Goal: Task Accomplishment & Management: Use online tool/utility

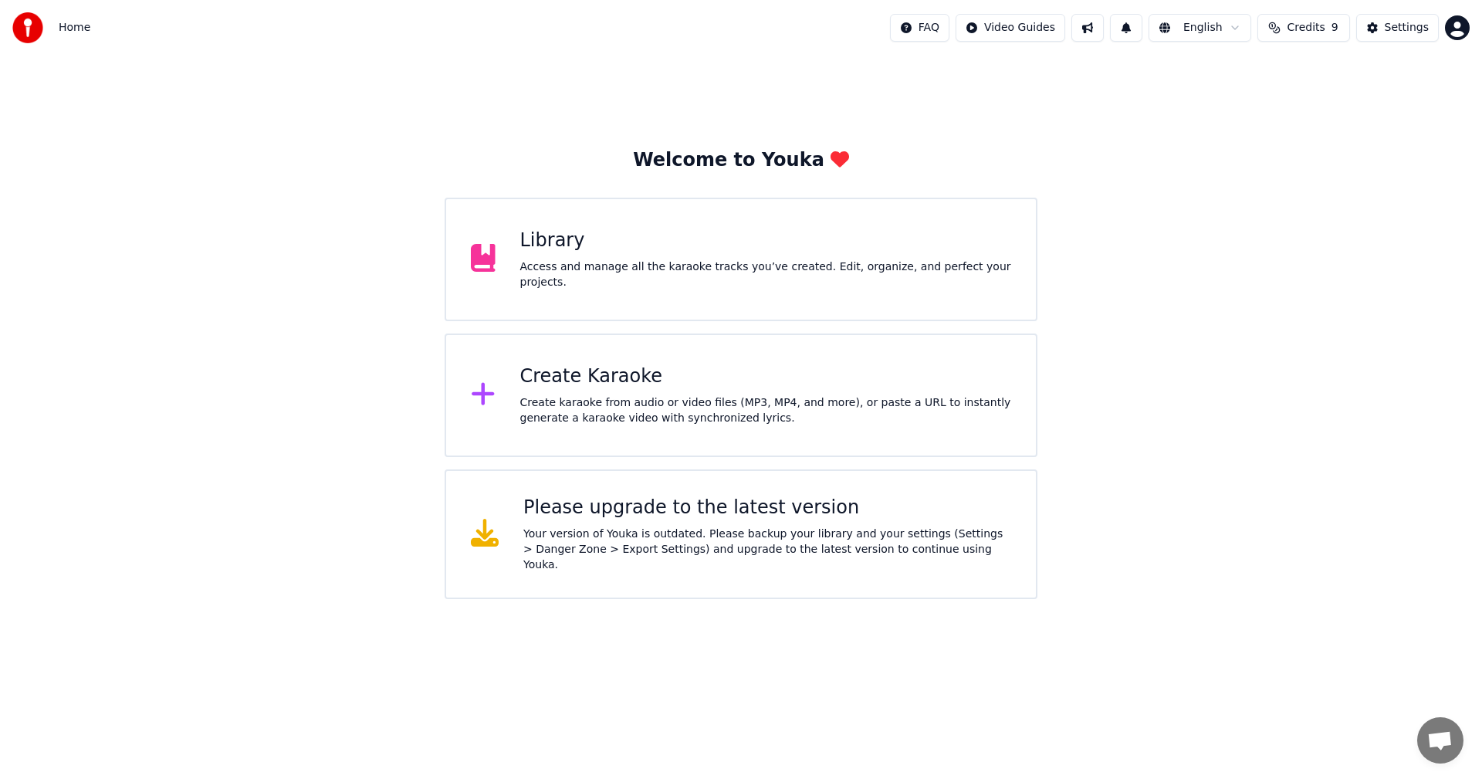
click at [1310, 27] on span "Credits" at bounding box center [1306, 27] width 38 height 15
click at [1222, 73] on th "Topup" at bounding box center [1215, 73] width 44 height 31
click at [1220, 103] on td "50" at bounding box center [1215, 103] width 44 height 28
click at [1293, 148] on button "Refresh" at bounding box center [1303, 143] width 80 height 28
click at [1221, 73] on th "Topup" at bounding box center [1215, 73] width 44 height 31
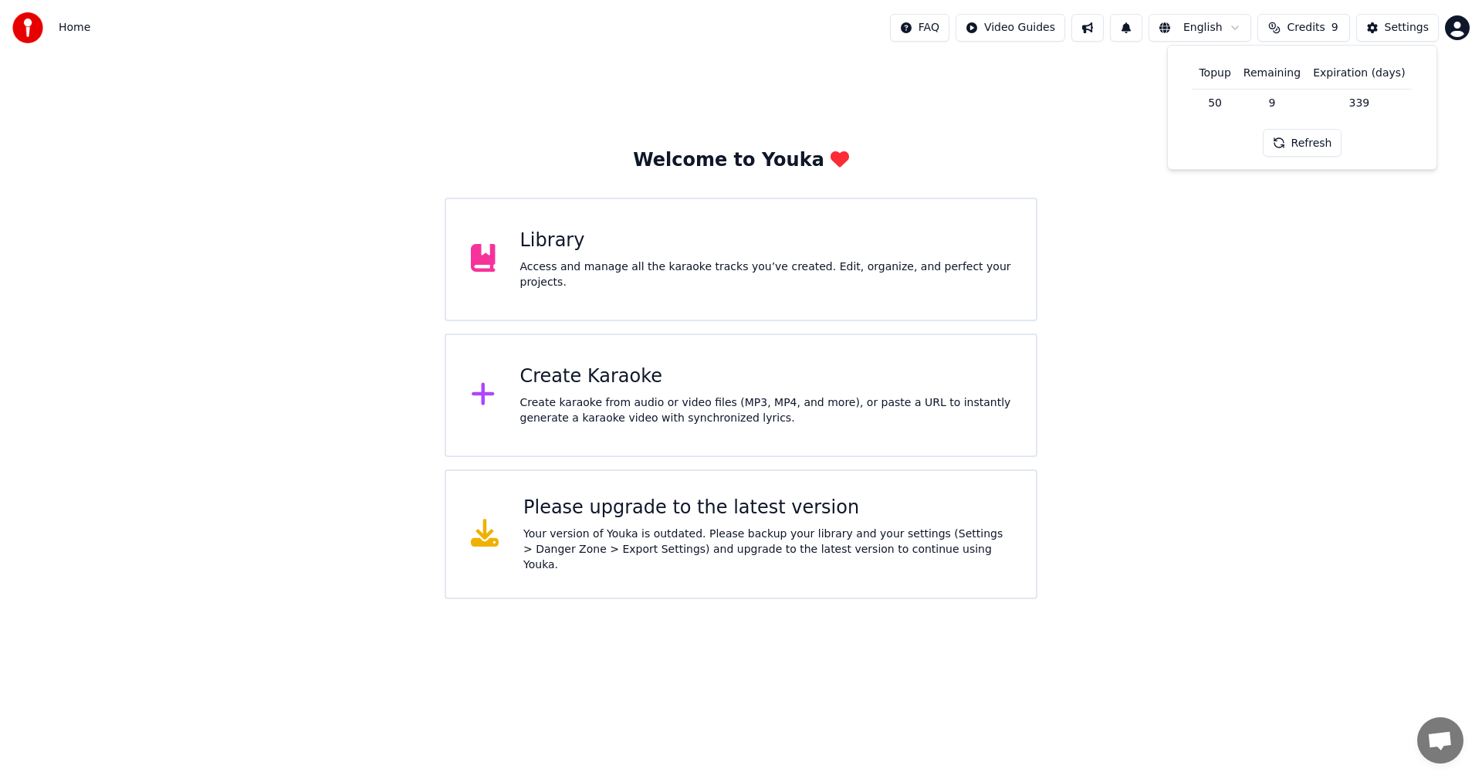
click at [1222, 101] on td "50" at bounding box center [1215, 103] width 44 height 28
click at [1301, 25] on span "Credits" at bounding box center [1306, 27] width 38 height 15
click at [1392, 30] on div "Settings" at bounding box center [1407, 27] width 44 height 15
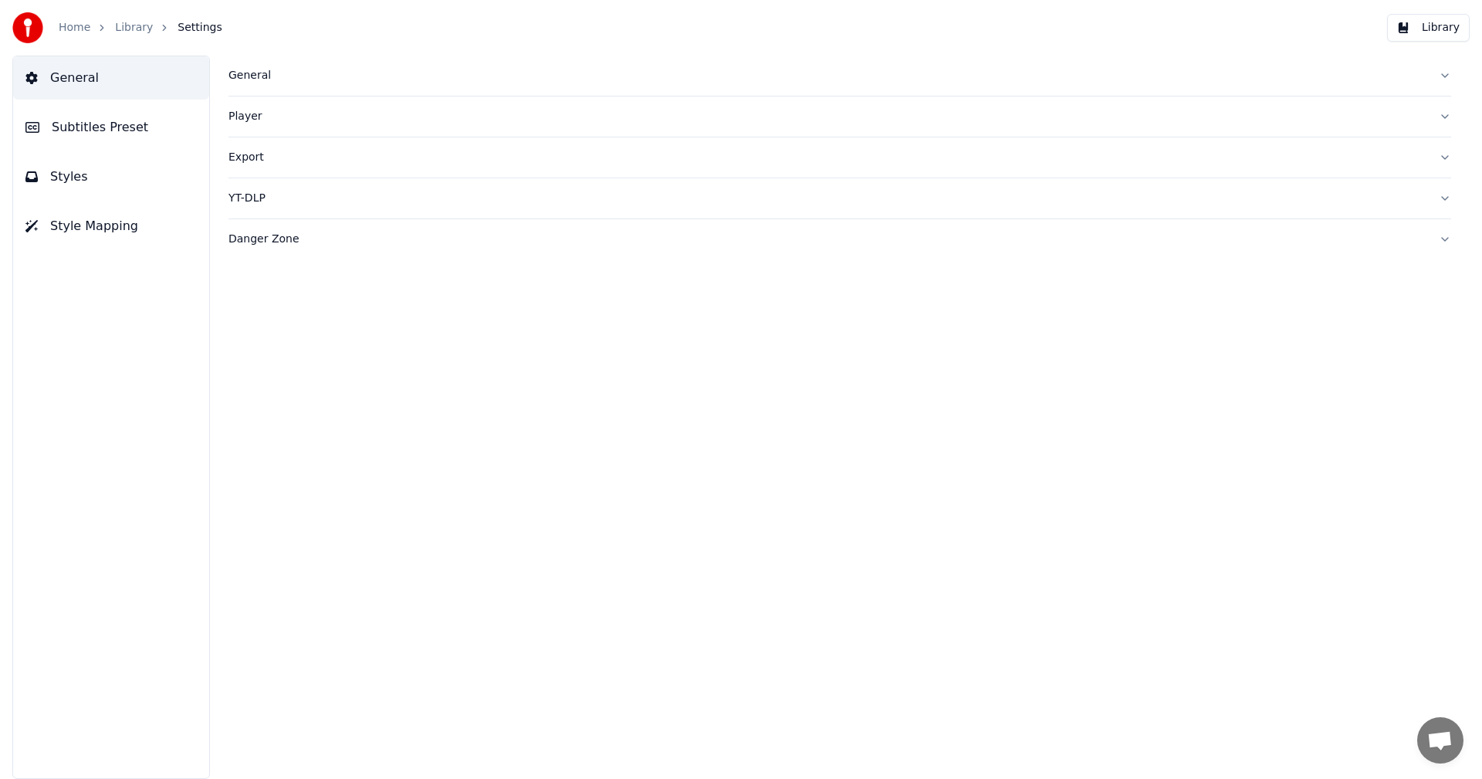
click at [76, 32] on link "Home" at bounding box center [75, 27] width 32 height 15
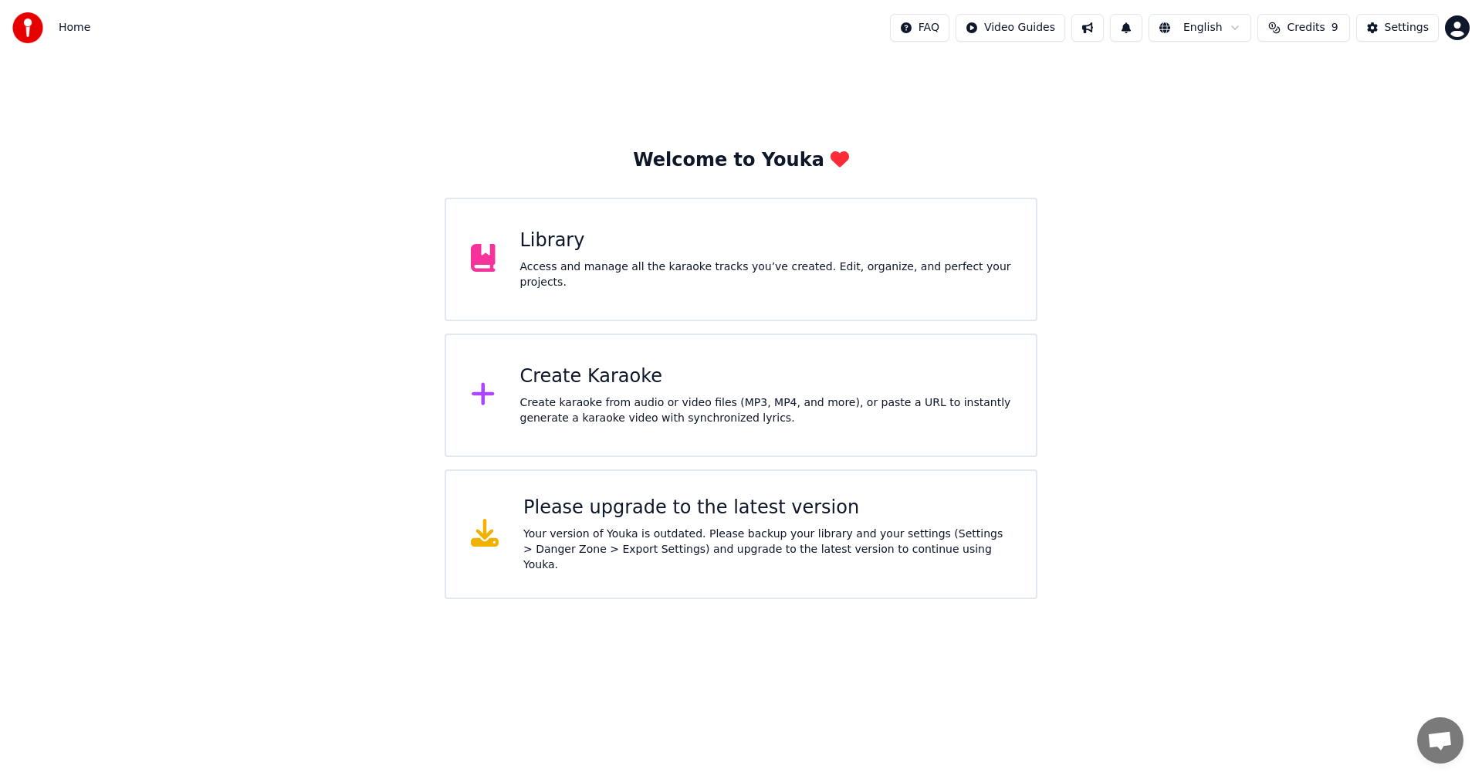
click at [1284, 31] on button "Credits 9" at bounding box center [1303, 28] width 93 height 28
click at [1224, 103] on td "50" at bounding box center [1215, 103] width 44 height 28
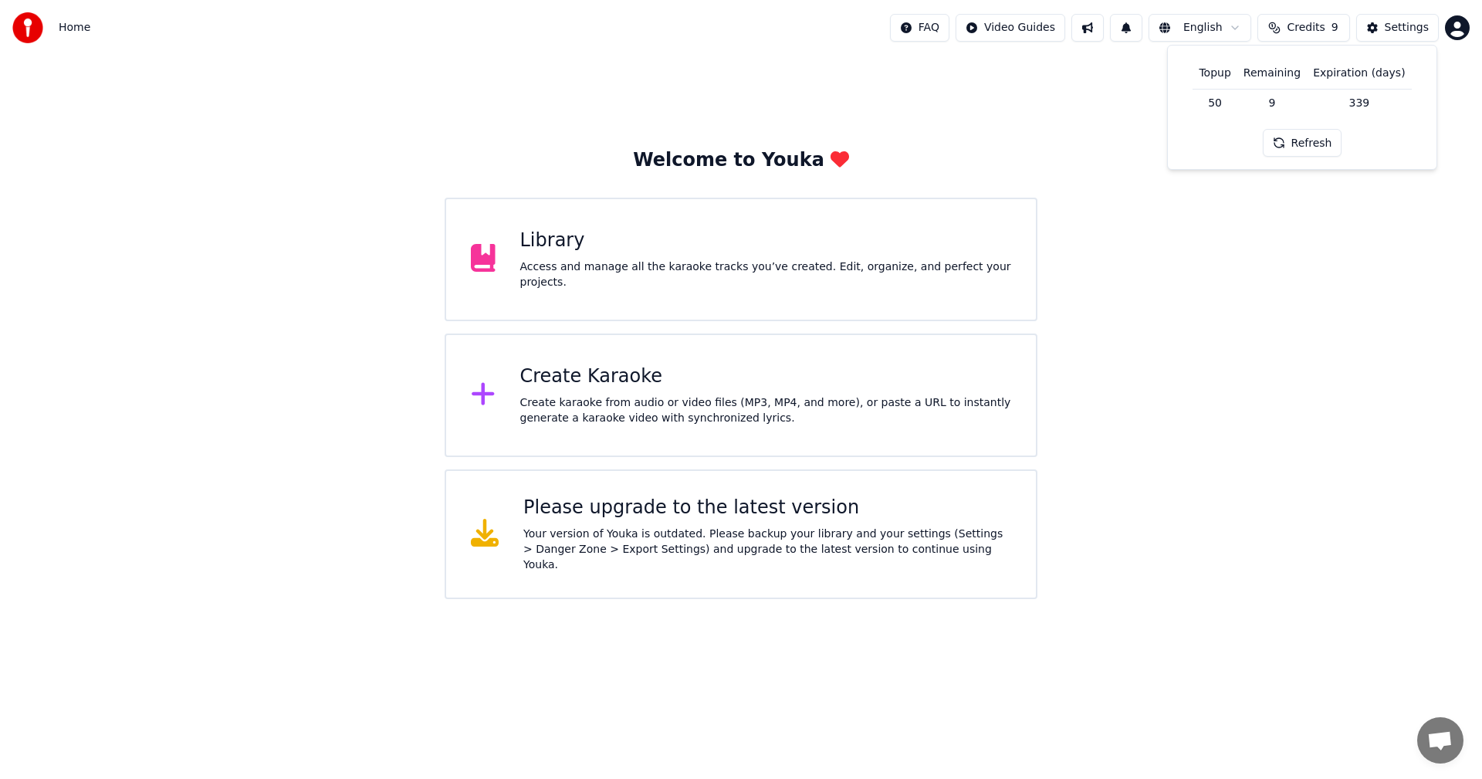
click at [1226, 137] on div "Topup Remaining Expiration (days) 50 9 339 Refresh" at bounding box center [1302, 107] width 244 height 99
click at [1090, 66] on div "Welcome to Youka Library Access and manage all the karaoke tracks you’ve create…" at bounding box center [741, 327] width 1482 height 543
click at [1450, 25] on html "Home FAQ Video Guides English Credits 9 Settings Welcome to Youka Library Acces…" at bounding box center [741, 299] width 1482 height 599
click at [1352, 92] on span "Billing" at bounding box center [1348, 99] width 33 height 15
click at [605, 378] on div "Create Karaoke" at bounding box center [766, 376] width 492 height 25
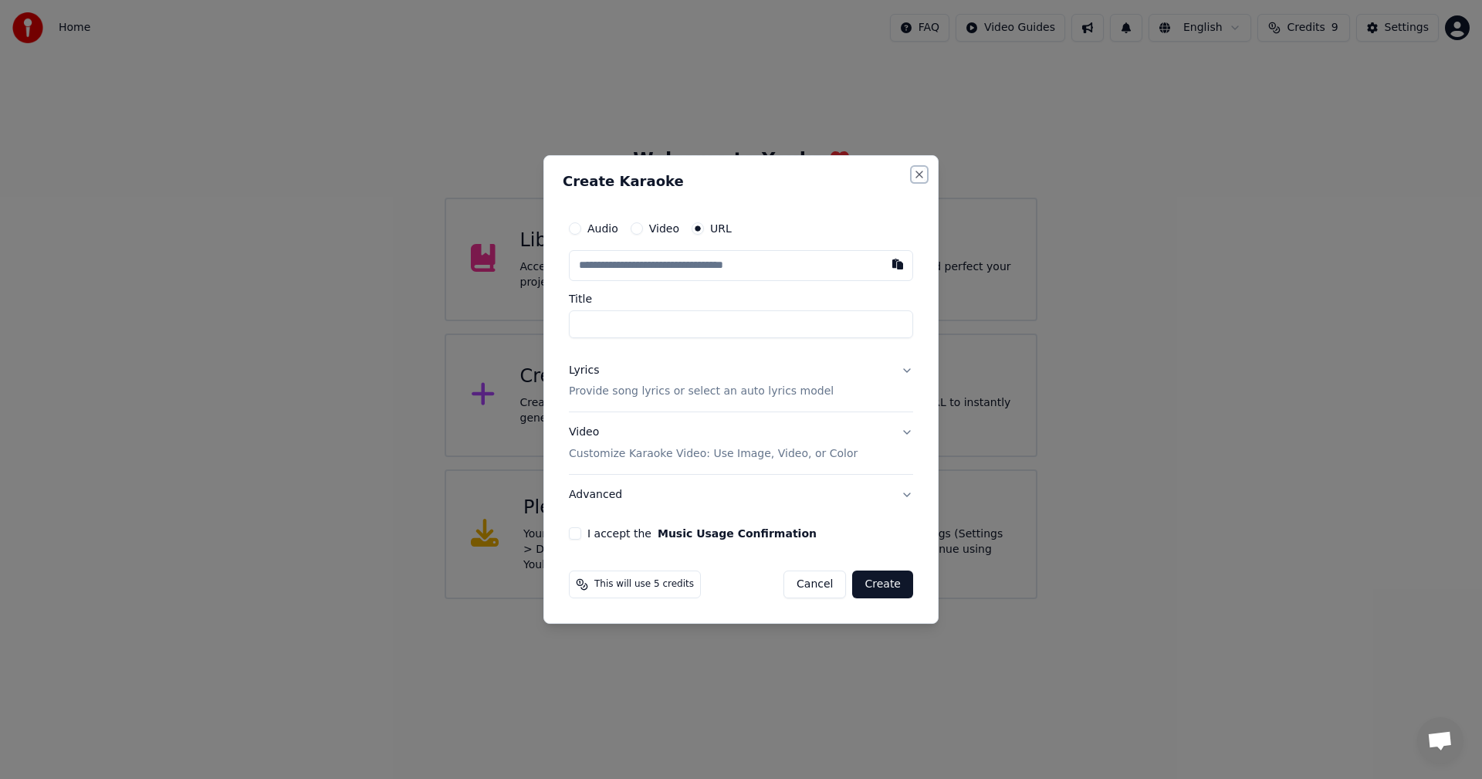
click at [919, 173] on button "Close" at bounding box center [919, 174] width 12 height 12
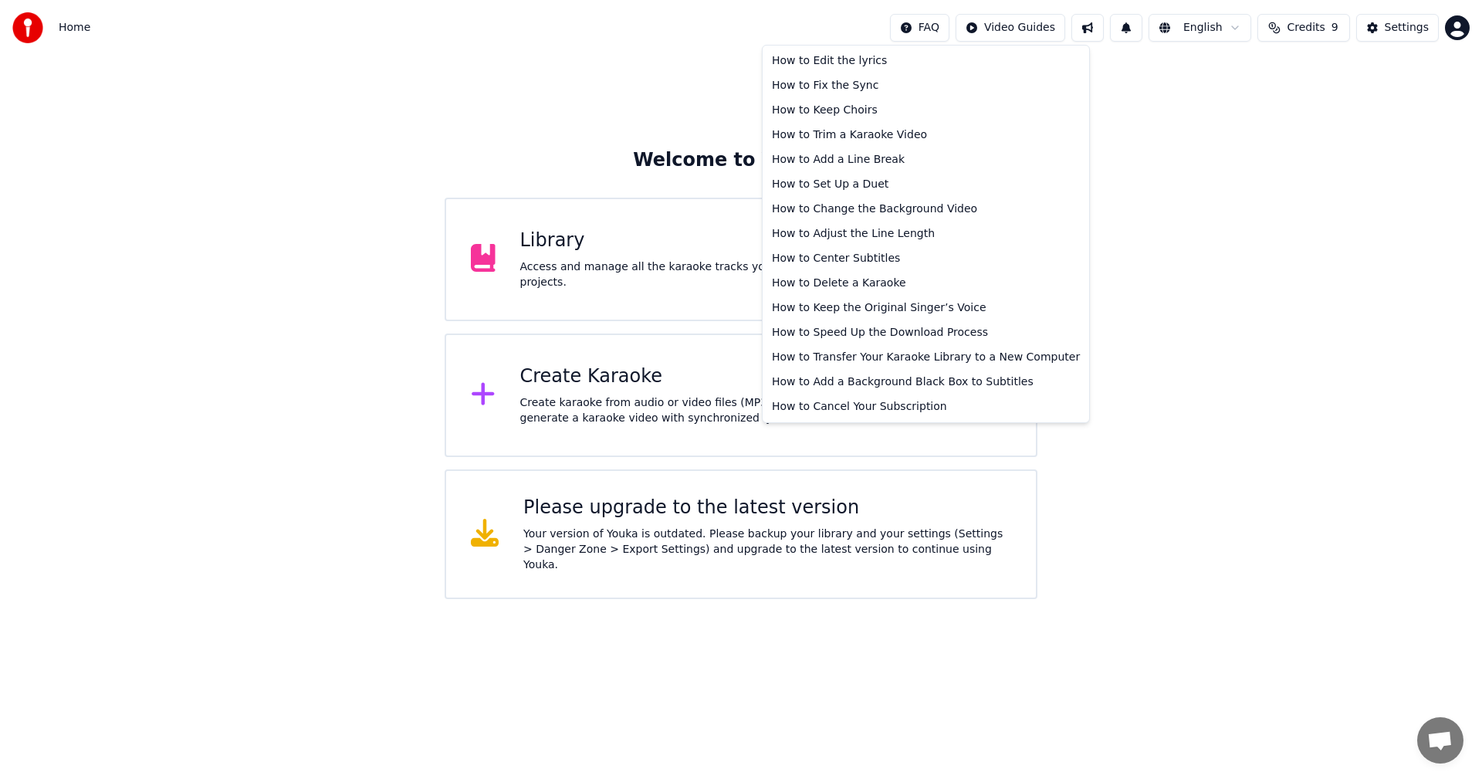
click at [924, 25] on html "Home FAQ Video Guides English Credits 9 Settings Welcome to Youka Library Acces…" at bounding box center [741, 299] width 1482 height 599
click at [1301, 23] on html "Home FAQ Video Guides English Credits 9 Settings Welcome to Youka Library Acces…" at bounding box center [741, 299] width 1482 height 599
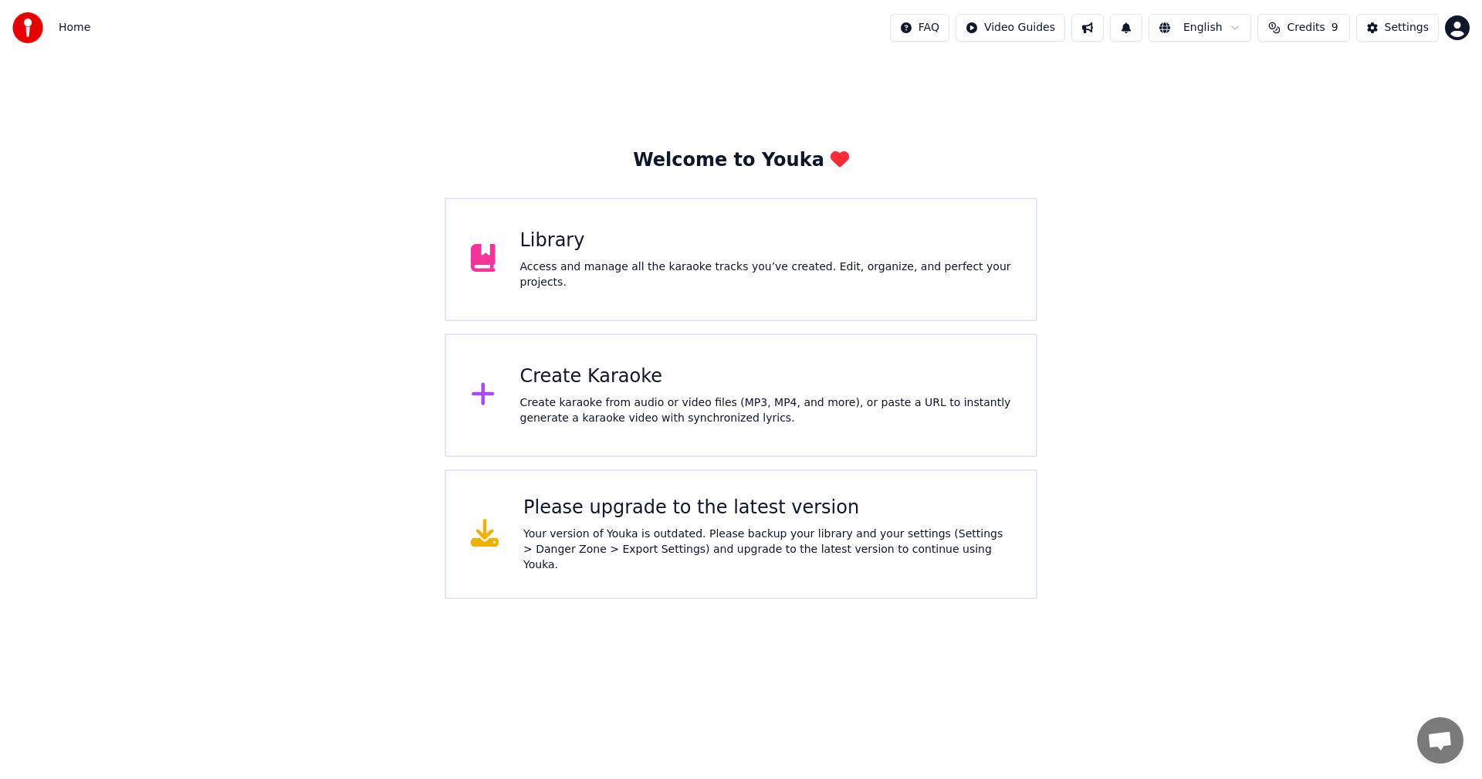
click at [1301, 23] on span "Credits" at bounding box center [1306, 27] width 38 height 15
click at [1234, 137] on div "Topup Remaining Expiration (days) 50 9 339 Refresh" at bounding box center [1302, 107] width 244 height 99
click at [1300, 145] on button "Refresh" at bounding box center [1303, 143] width 80 height 28
click at [1225, 107] on td "50" at bounding box center [1215, 103] width 44 height 28
click at [1233, 100] on td "50" at bounding box center [1215, 103] width 44 height 28
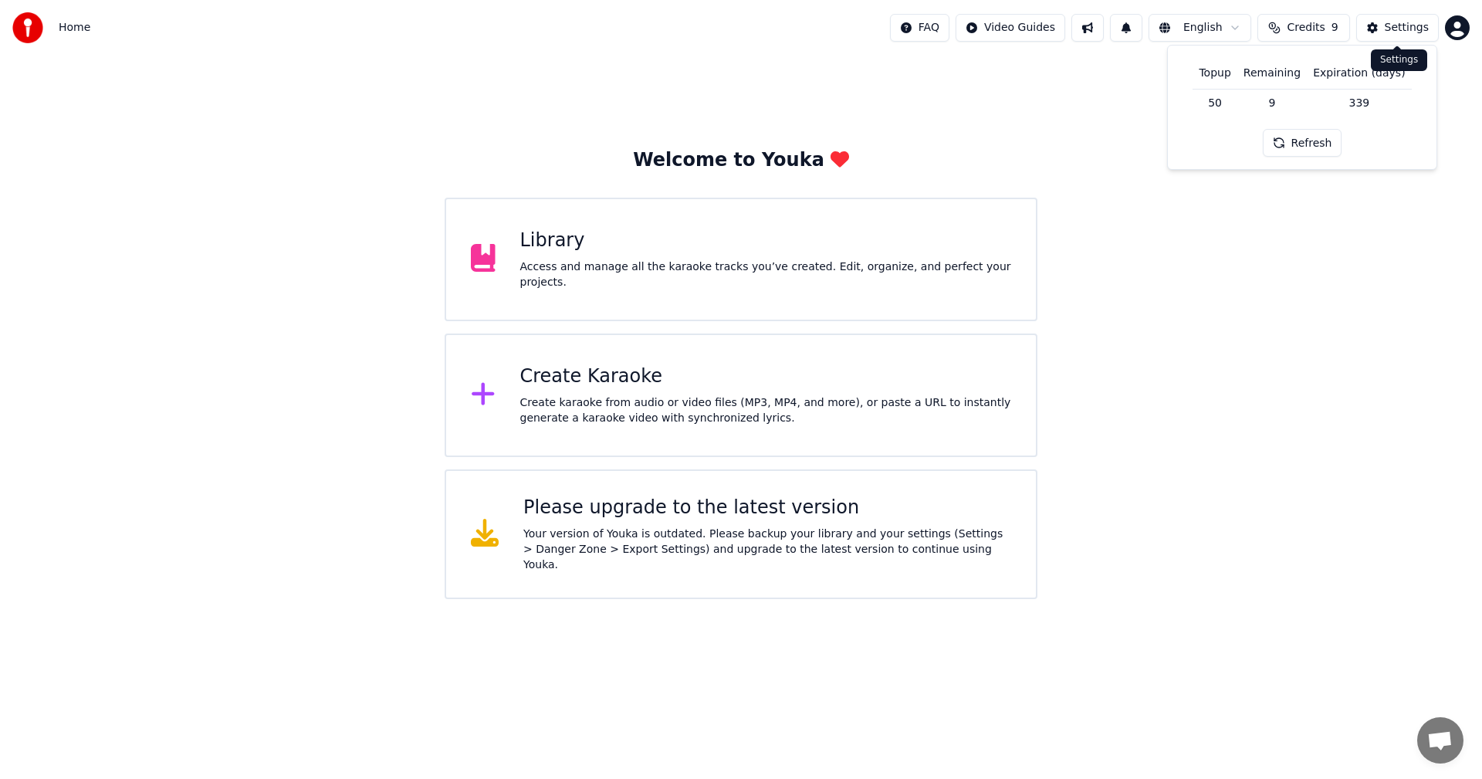
click at [1396, 24] on div "Settings" at bounding box center [1407, 27] width 44 height 15
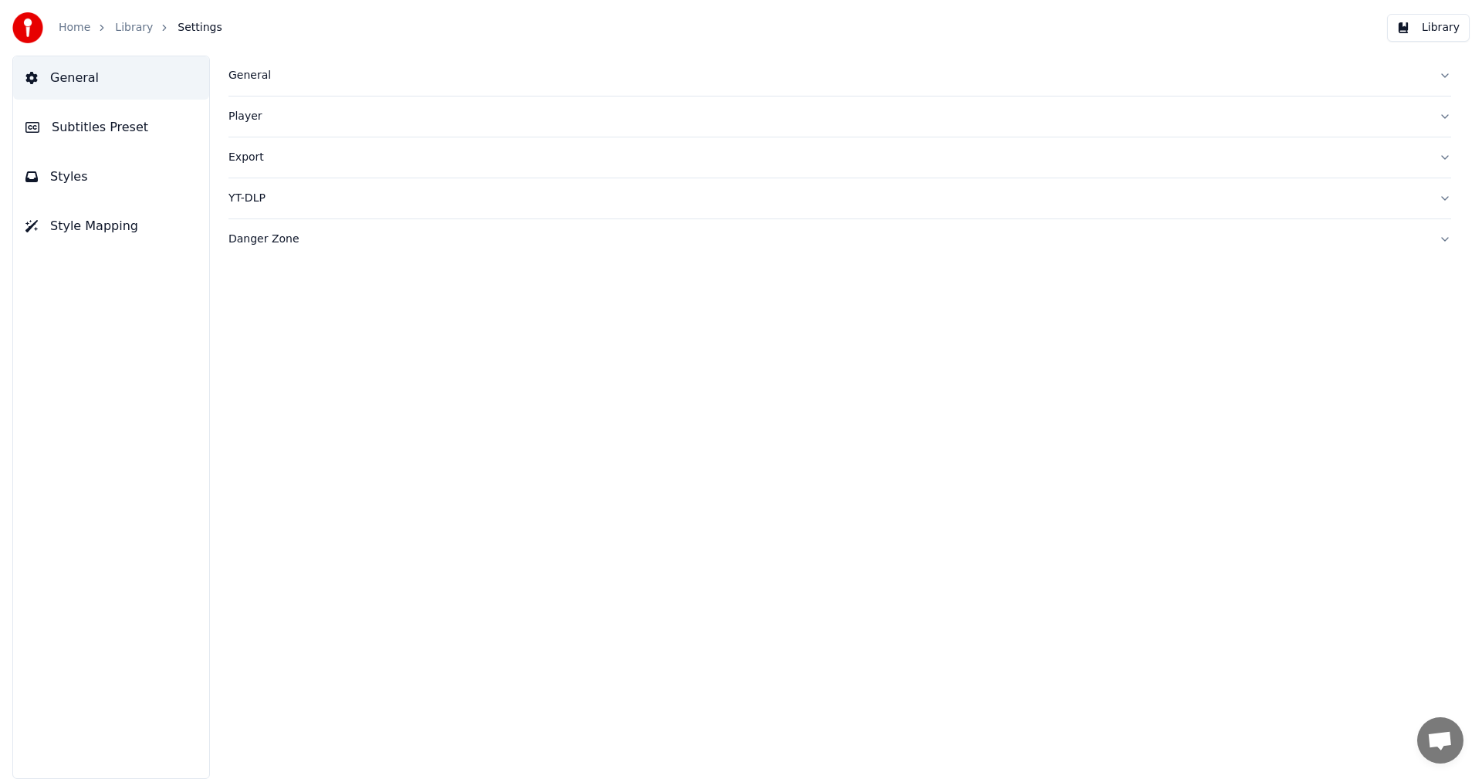
click at [1447, 69] on button "General" at bounding box center [839, 76] width 1223 height 40
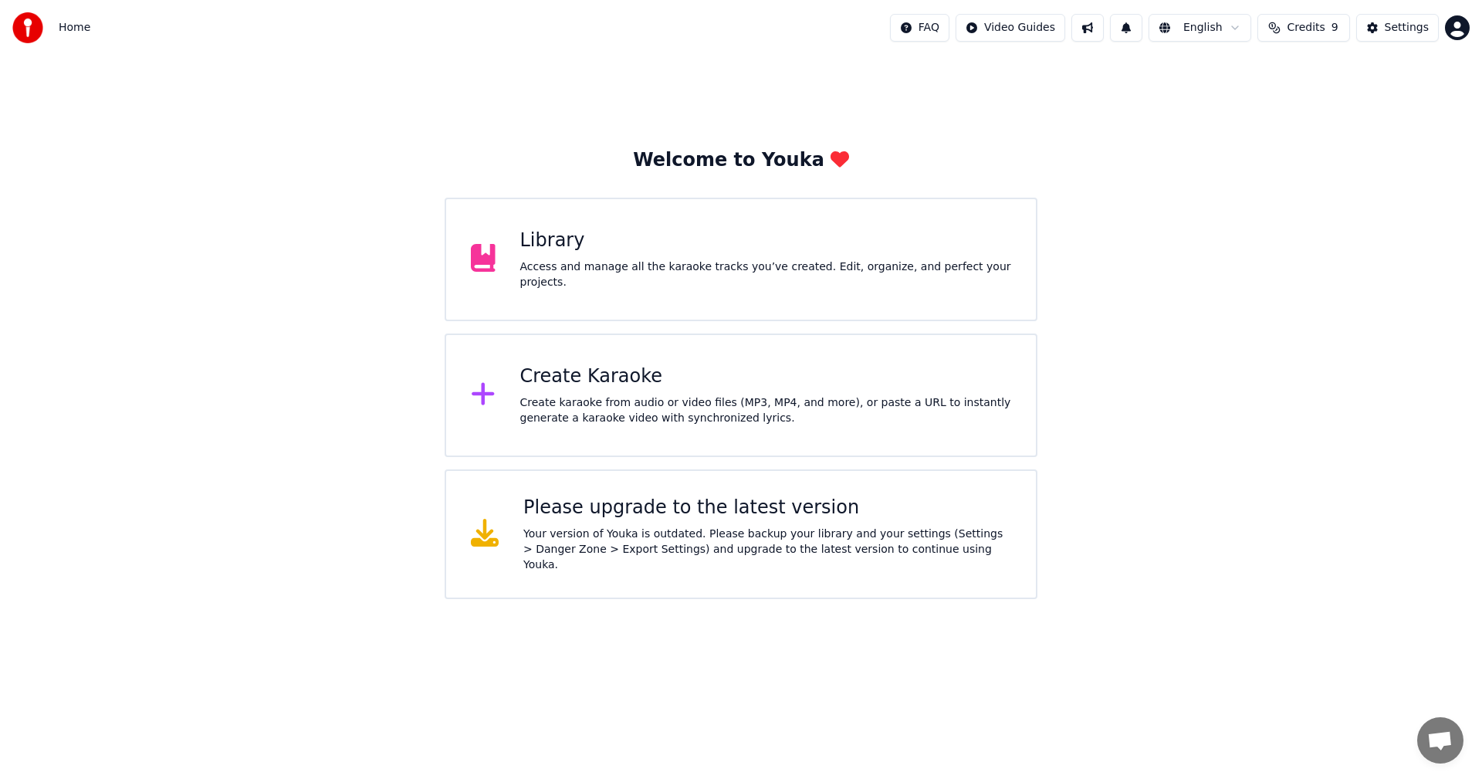
click at [1308, 32] on span "Credits" at bounding box center [1306, 27] width 38 height 15
click at [1356, 100] on td "339" at bounding box center [1359, 103] width 104 height 28
click at [1274, 103] on td "9" at bounding box center [1271, 103] width 69 height 28
click at [1034, 36] on html "Home FAQ Video Guides English Credits 9 Settings Welcome to Youka Library Acces…" at bounding box center [741, 299] width 1482 height 599
click at [1080, 36] on html "Home FAQ Video Guides English Credits 9 Settings Welcome to Youka Library Acces…" at bounding box center [741, 299] width 1482 height 599
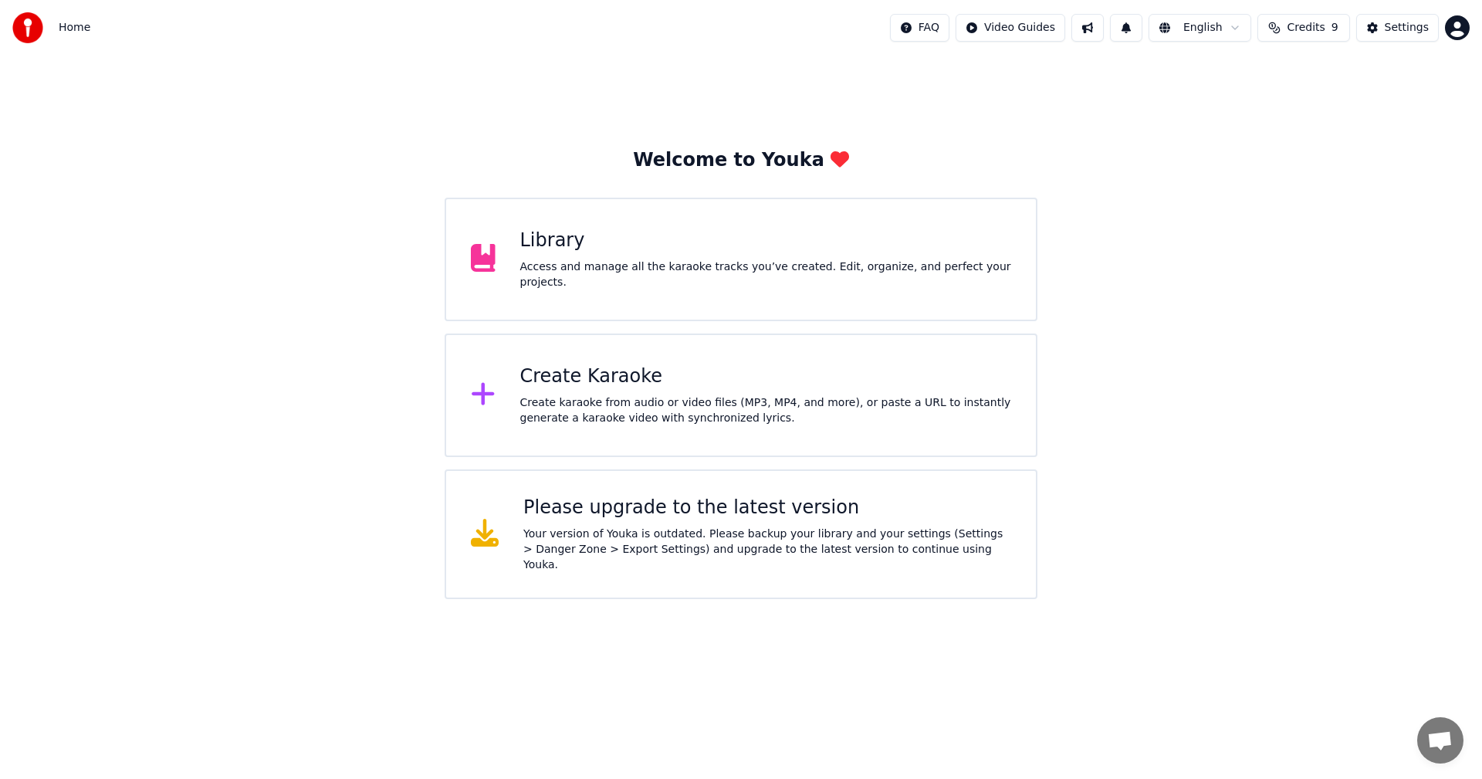
click at [1080, 36] on button at bounding box center [1087, 28] width 32 height 28
click at [993, 67] on div "Welcome to Youka Library Access and manage all the karaoke tracks you’ve create…" at bounding box center [741, 327] width 1482 height 543
click at [1128, 29] on button at bounding box center [1126, 28] width 32 height 28
click at [933, 81] on div "Welcome to Youka Library Access and manage all the karaoke tracks you’ve create…" at bounding box center [741, 327] width 1482 height 543
click at [1386, 34] on div "Settings" at bounding box center [1407, 27] width 44 height 15
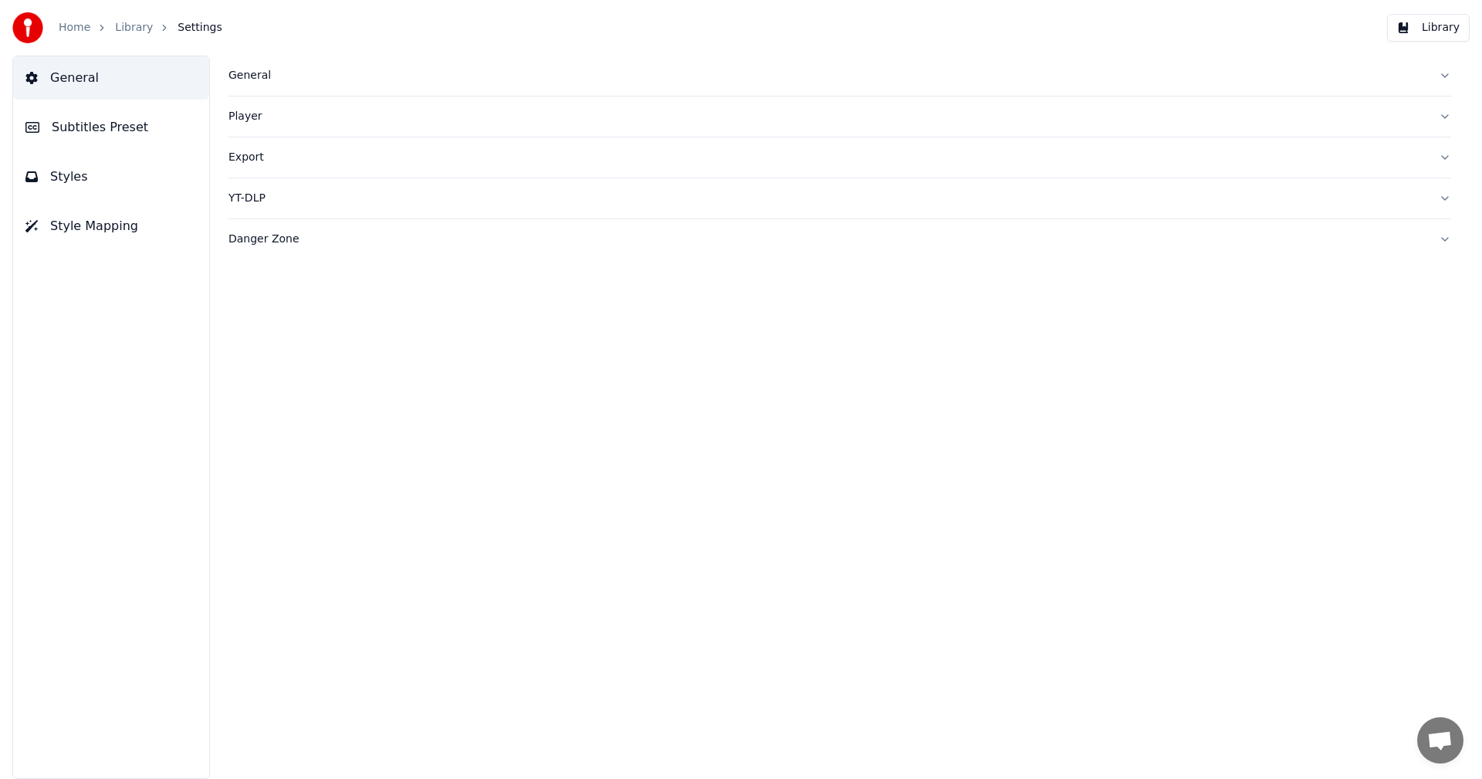
click at [1442, 117] on button "Player" at bounding box center [839, 116] width 1223 height 40
click at [70, 26] on link "Home" at bounding box center [75, 27] width 32 height 15
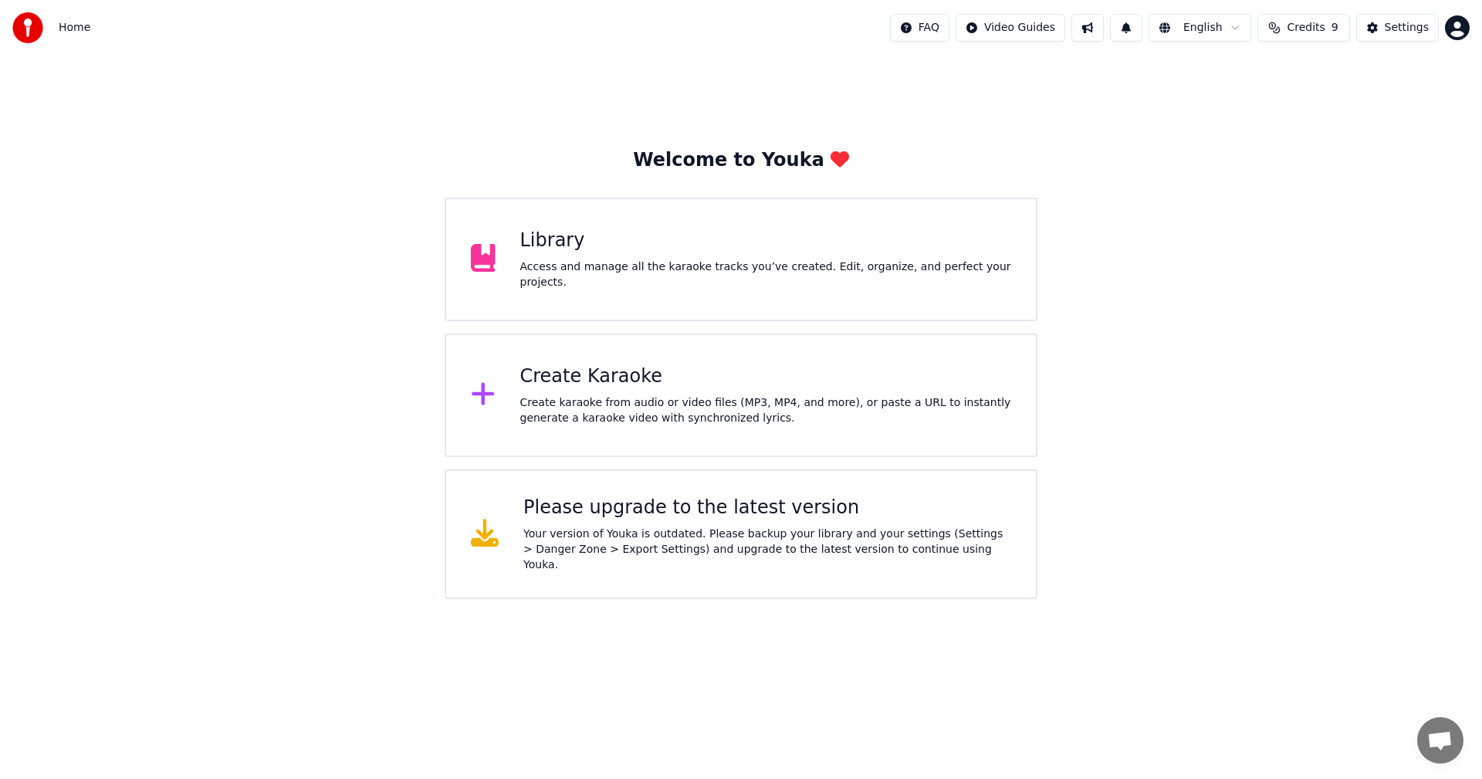
click at [610, 377] on div "Create Karaoke" at bounding box center [766, 376] width 492 height 25
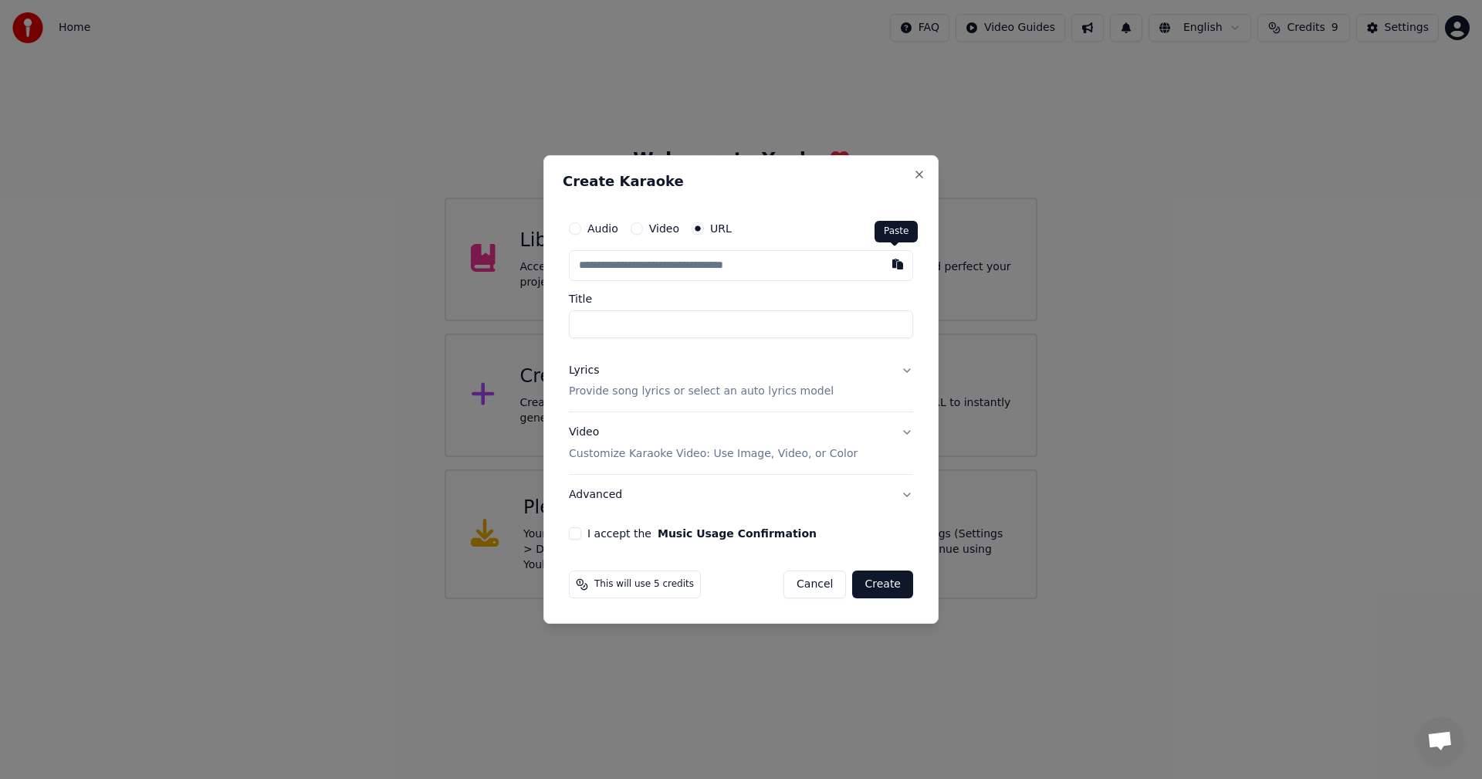
click at [895, 267] on button "button" at bounding box center [897, 264] width 31 height 28
type input "**********"
click at [908, 432] on button "Video Customize Karaoke Video: Use Image, Video, or Color" at bounding box center [741, 444] width 344 height 62
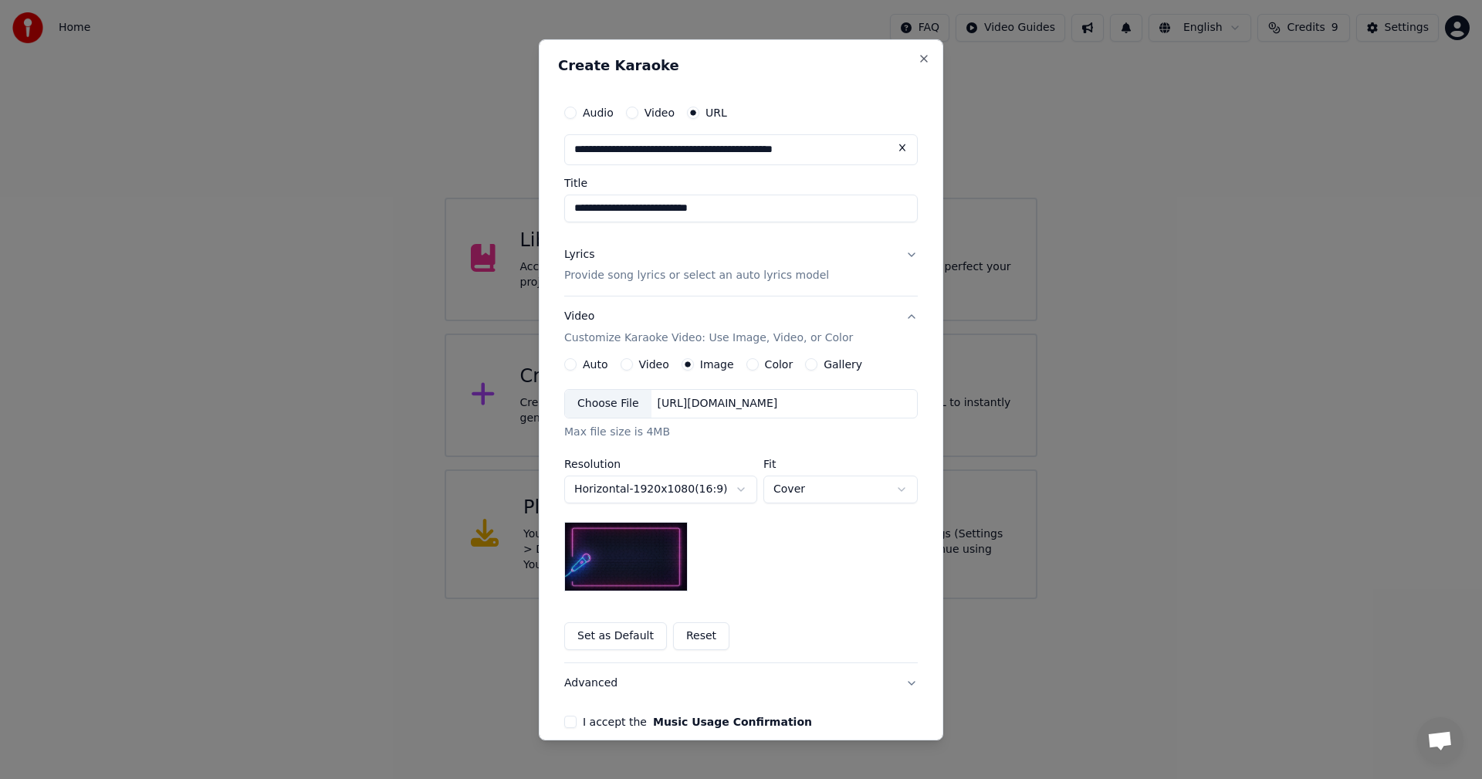
click at [608, 640] on button "Set as Default" at bounding box center [615, 636] width 103 height 28
click at [908, 257] on button "Lyrics Provide song lyrics or select an auto lyrics model" at bounding box center [741, 265] width 354 height 62
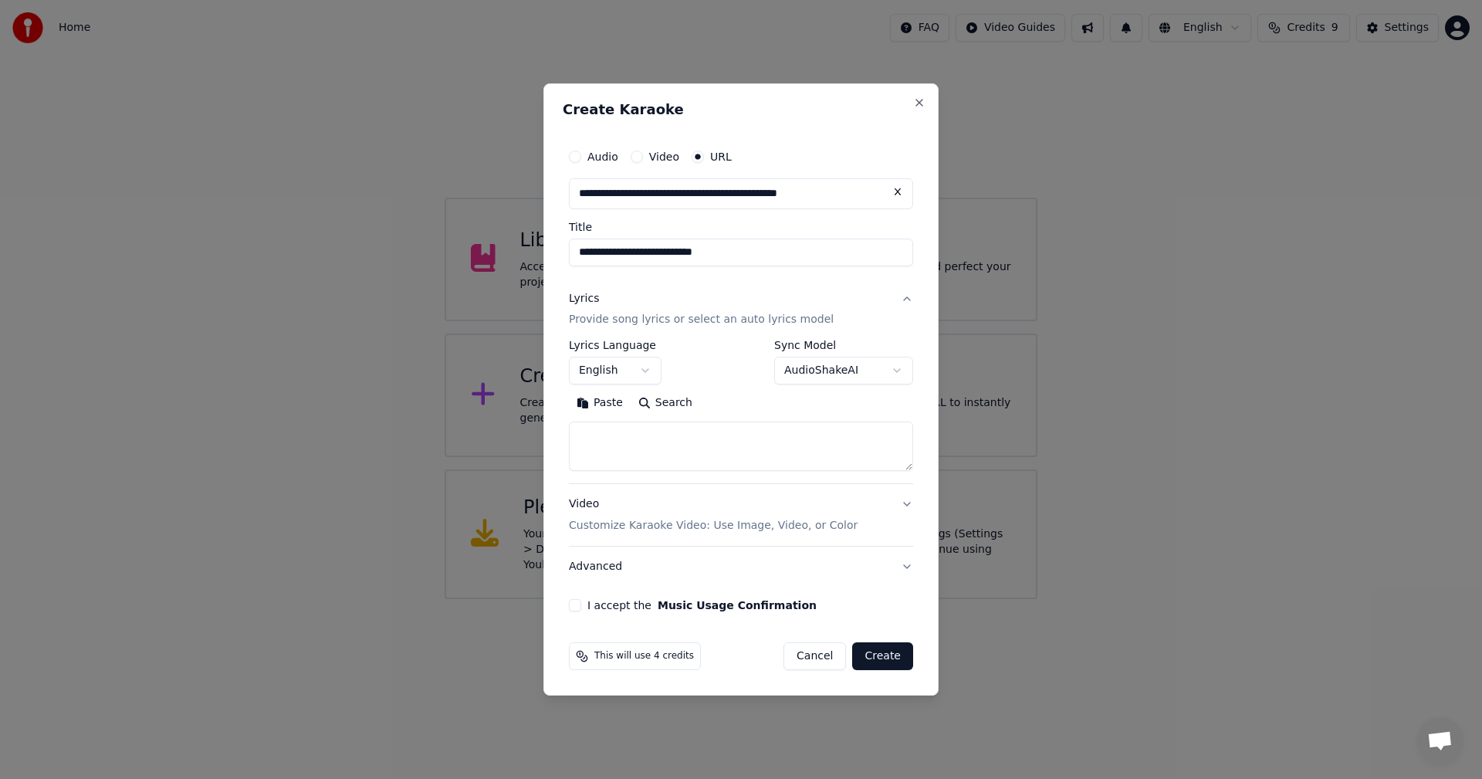
click at [891, 373] on body "**********" at bounding box center [741, 299] width 1482 height 599
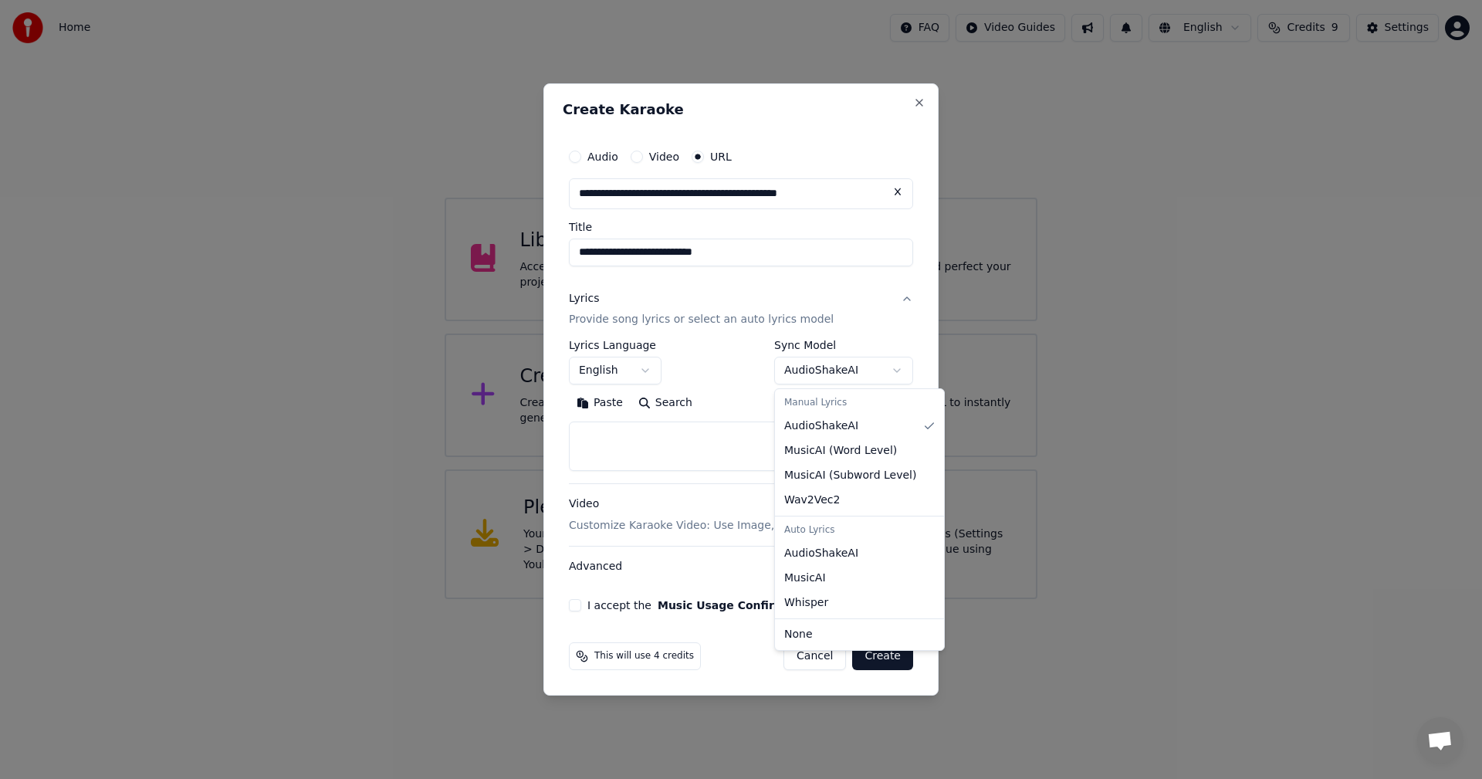
select select "**********"
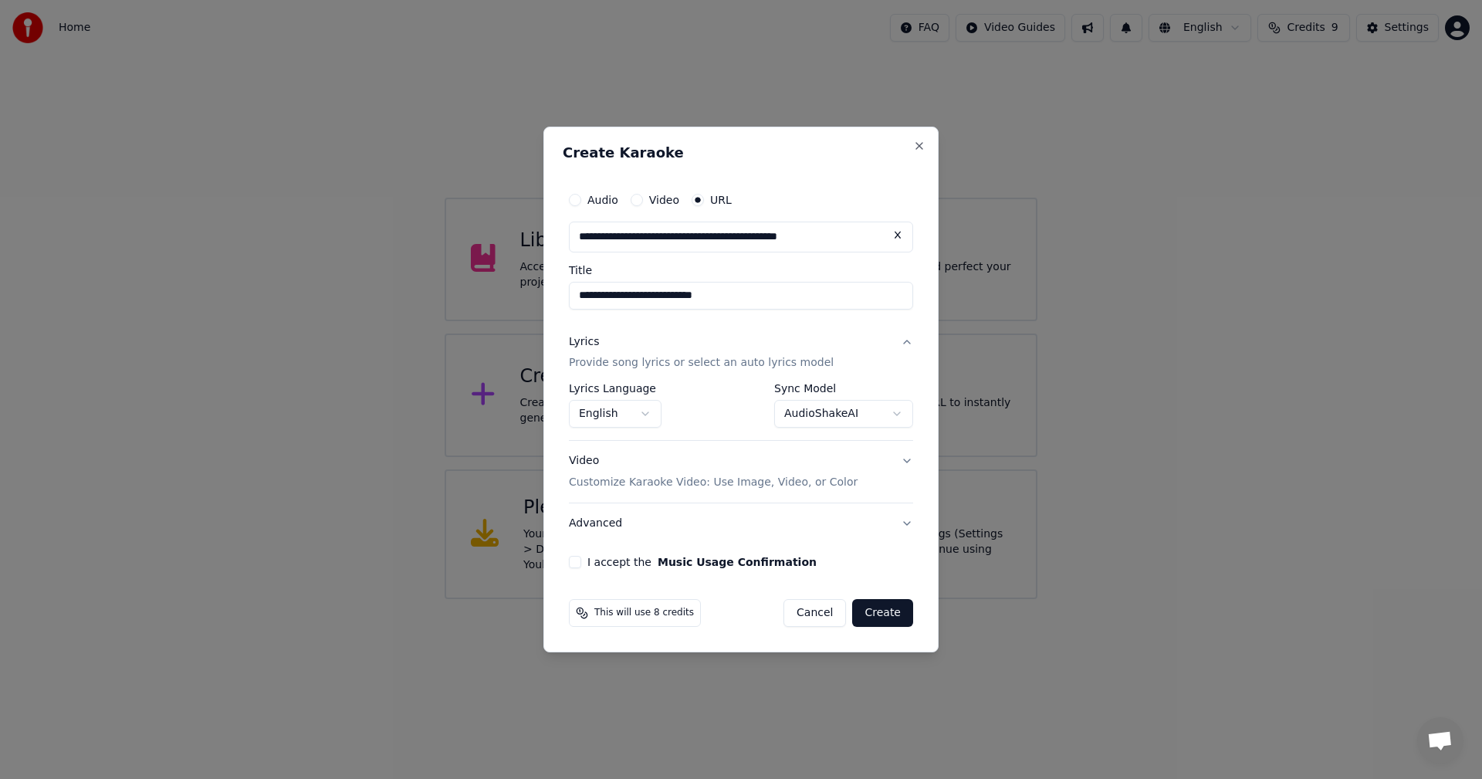
click at [574, 560] on button "I accept the Music Usage Confirmation" at bounding box center [575, 562] width 12 height 12
click at [876, 608] on button "Create" at bounding box center [882, 613] width 61 height 28
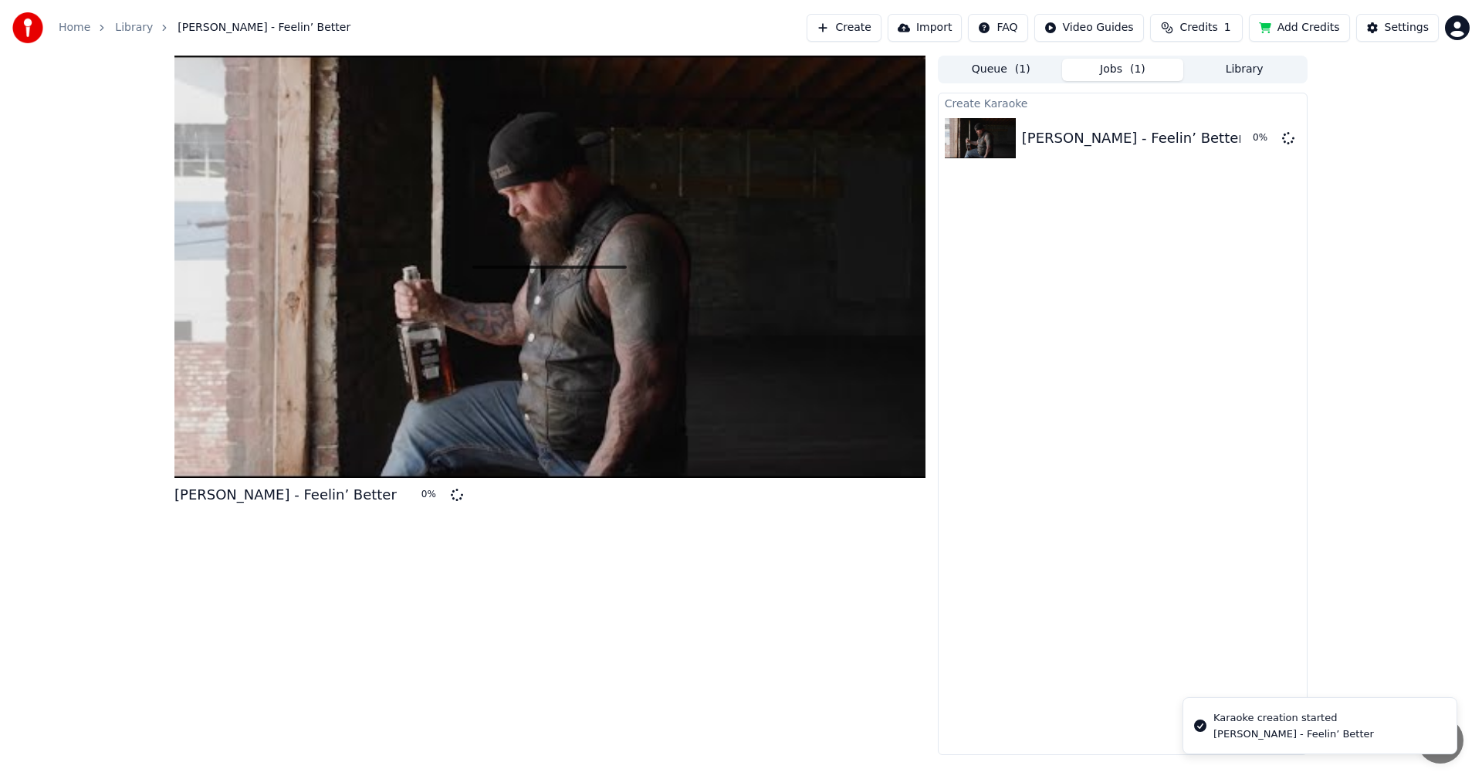
click at [879, 620] on div "[PERSON_NAME] - Feelin’ Better 0 %" at bounding box center [549, 405] width 751 height 699
click at [1311, 24] on button "Add Credits" at bounding box center [1299, 28] width 101 height 28
click at [1297, 28] on button "Add Credits" at bounding box center [1299, 28] width 101 height 28
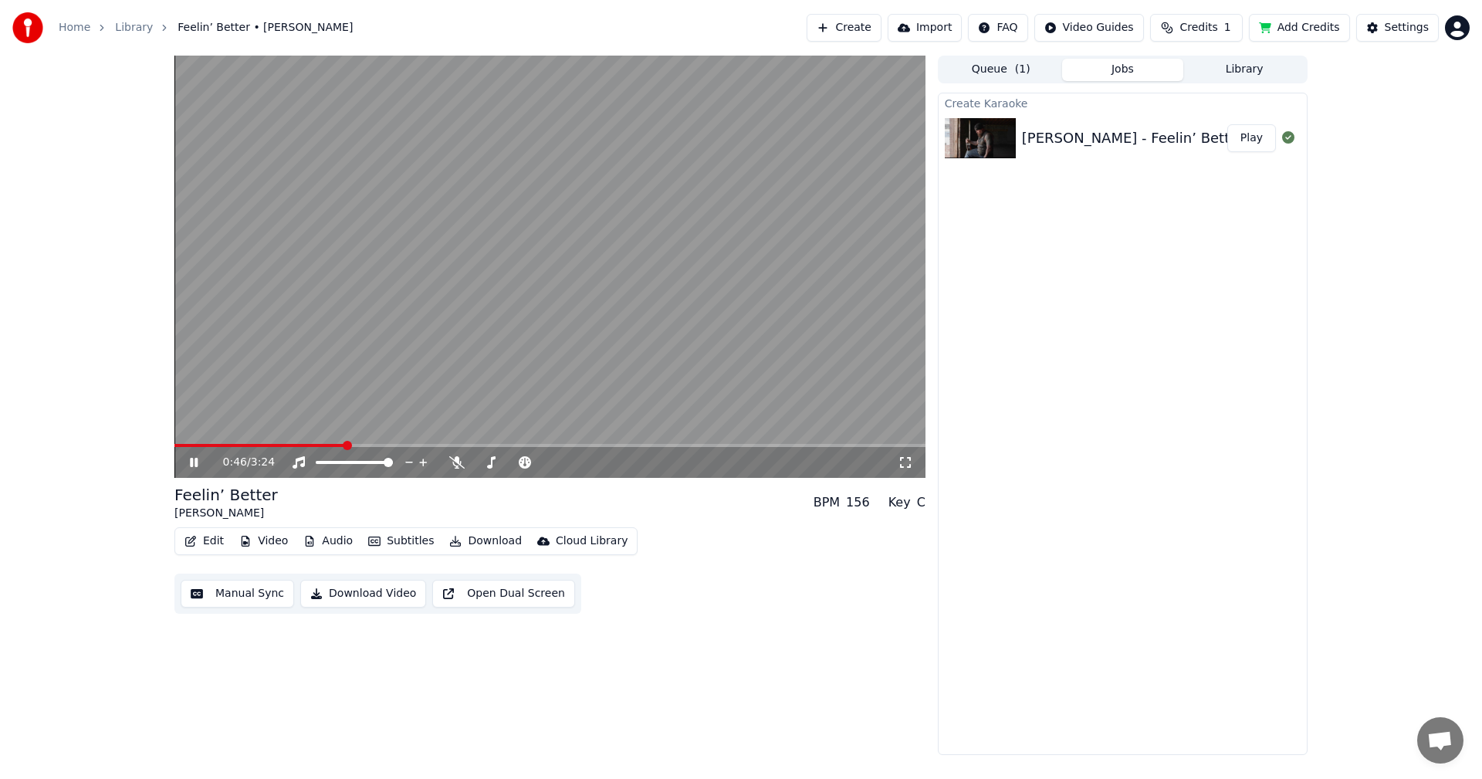
click at [182, 447] on span at bounding box center [259, 445] width 170 height 3
click at [453, 465] on icon at bounding box center [456, 462] width 15 height 12
click at [183, 443] on video at bounding box center [549, 267] width 751 height 422
click at [178, 443] on video at bounding box center [549, 267] width 751 height 422
click at [182, 445] on span at bounding box center [178, 445] width 8 height 3
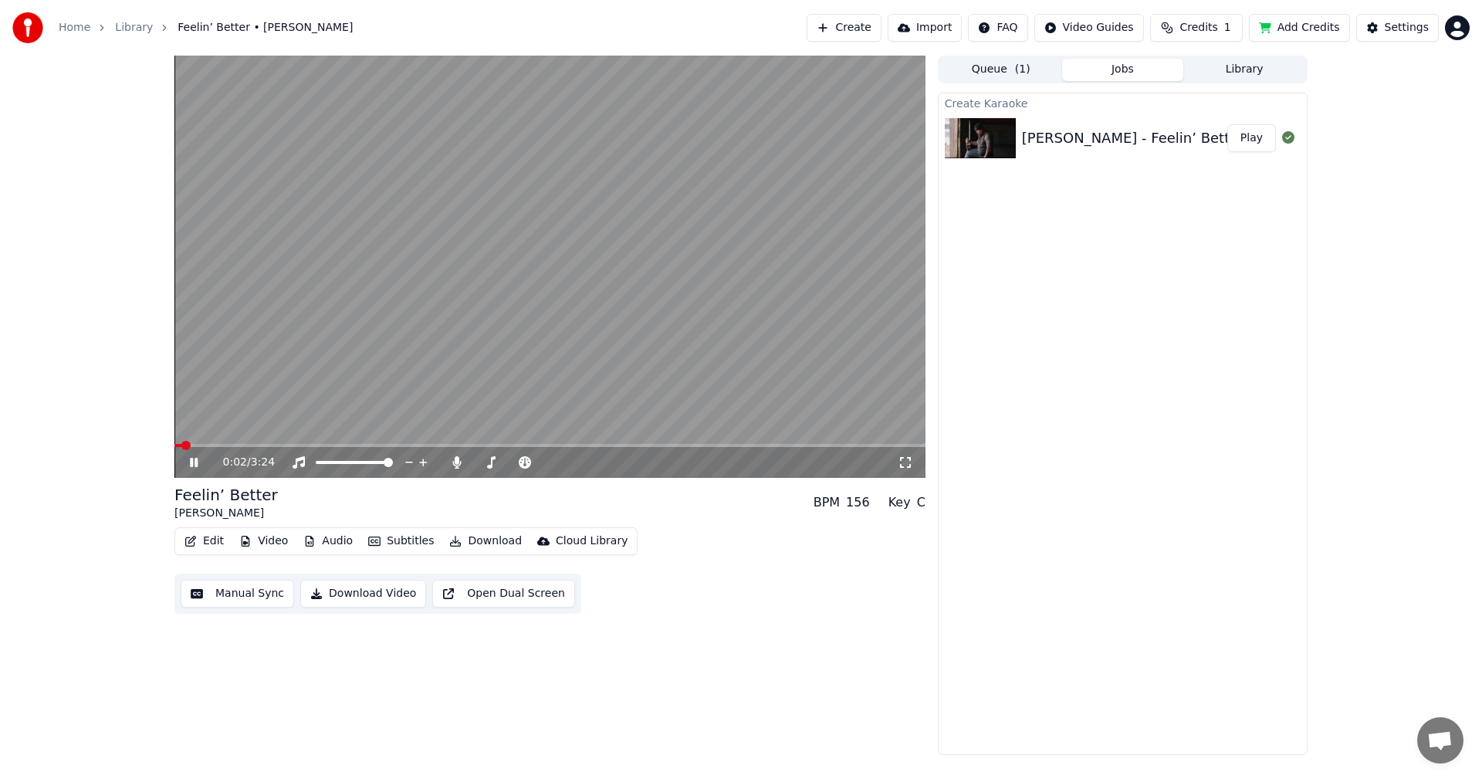
click at [193, 462] on icon at bounding box center [194, 462] width 8 height 9
click at [193, 460] on icon at bounding box center [193, 462] width 9 height 11
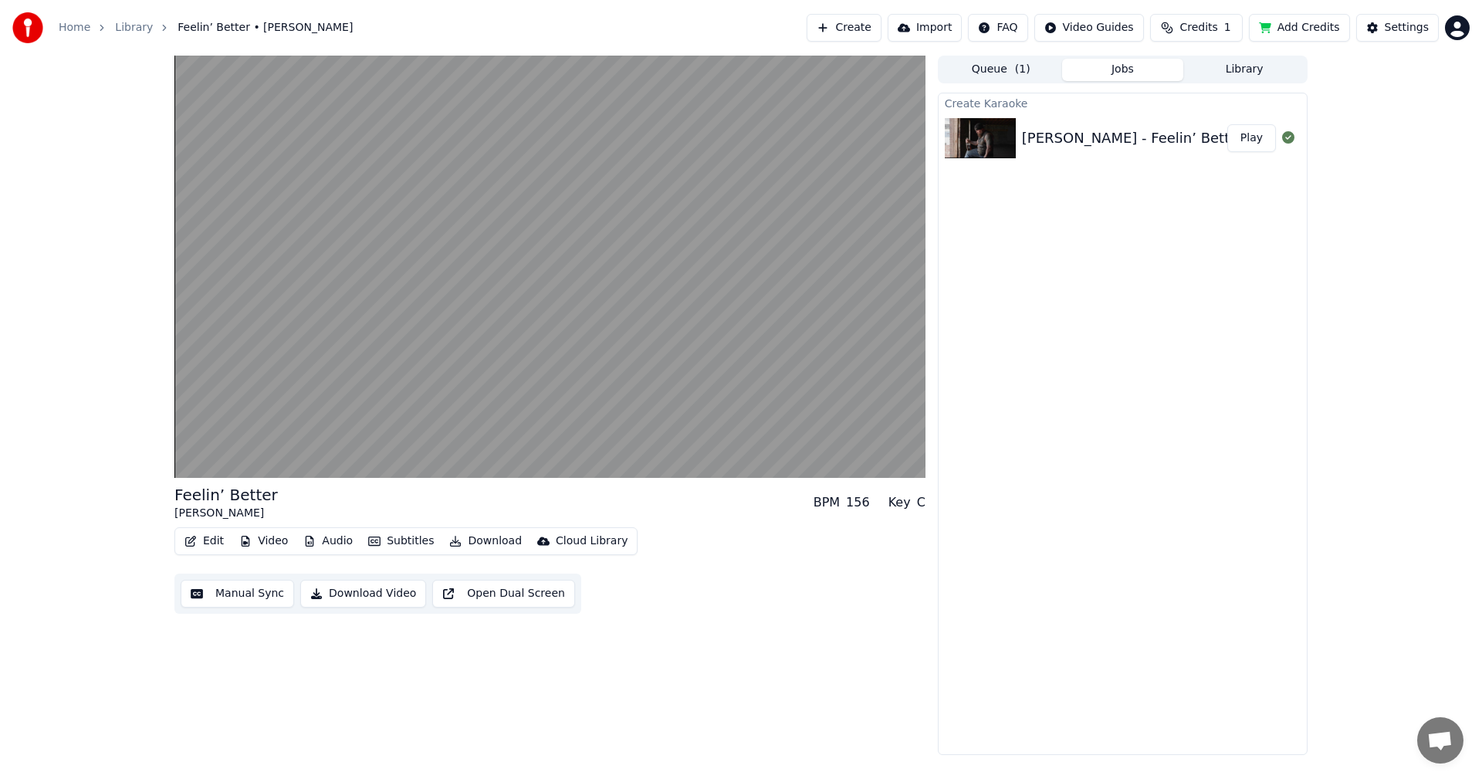
click at [1213, 23] on span "Credits" at bounding box center [1198, 27] width 38 height 15
click at [1285, 26] on button "Add Credits" at bounding box center [1299, 28] width 101 height 28
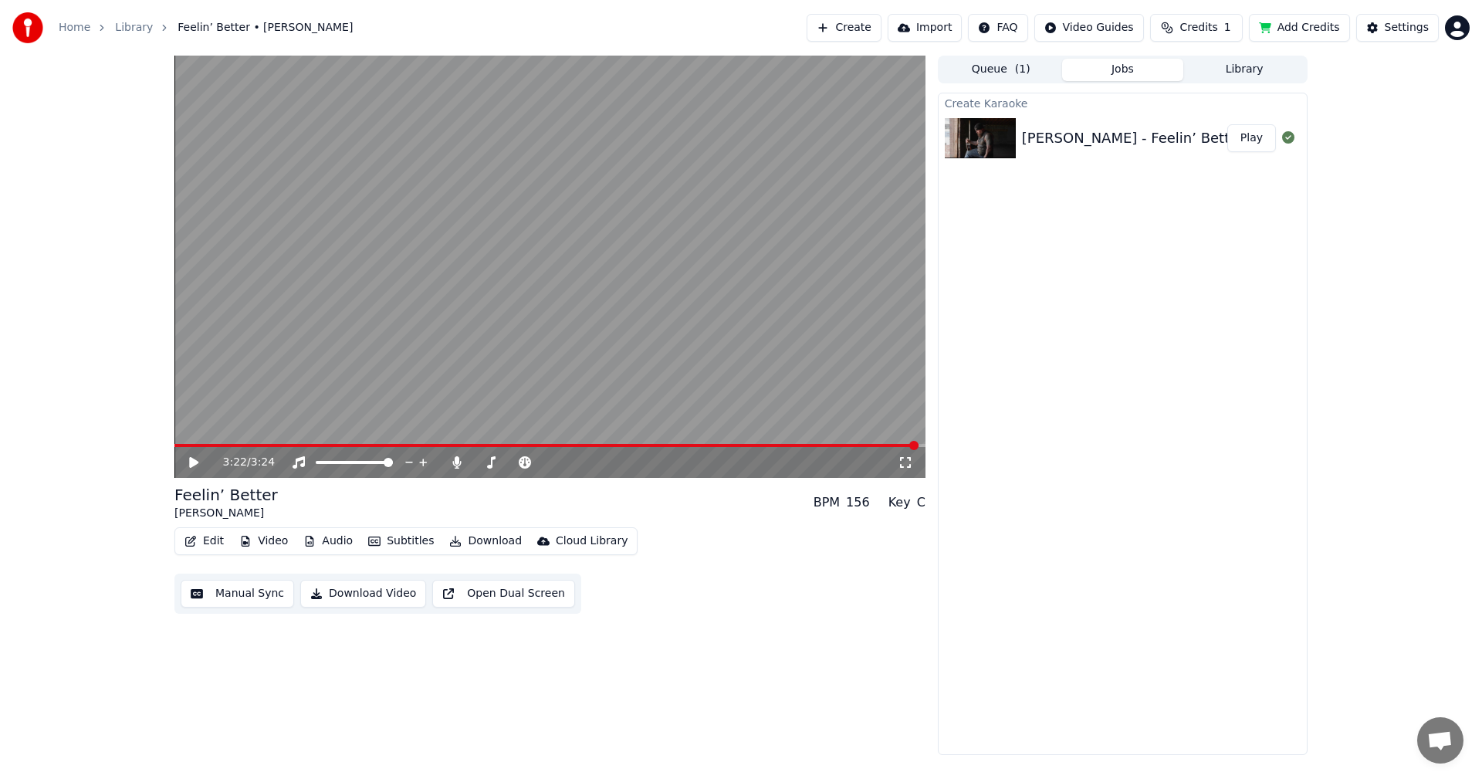
click at [304, 407] on video at bounding box center [549, 267] width 751 height 422
click at [306, 411] on video at bounding box center [549, 267] width 751 height 422
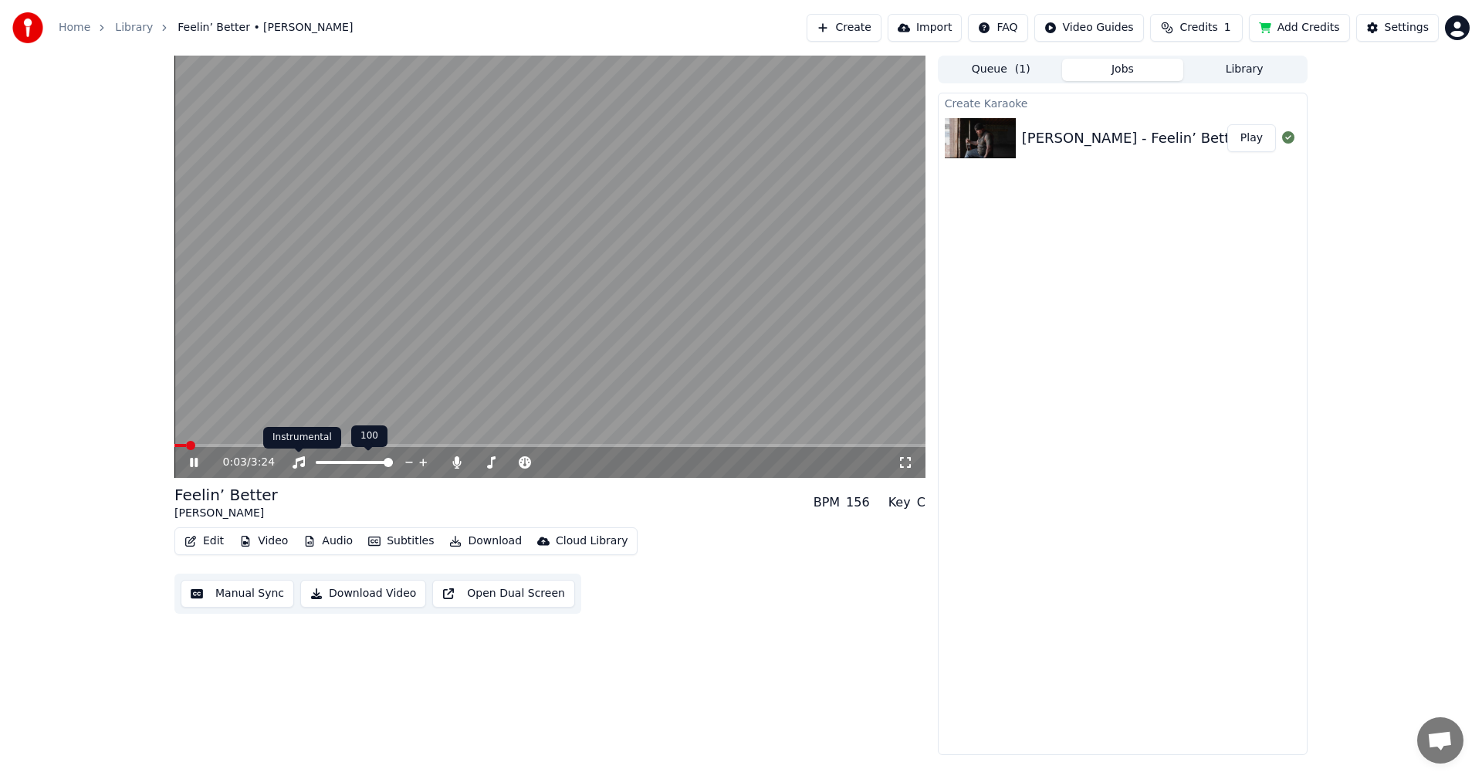
click at [298, 459] on icon at bounding box center [299, 462] width 12 height 12
click at [298, 459] on icon at bounding box center [298, 462] width 15 height 12
click at [543, 404] on video at bounding box center [549, 267] width 751 height 422
click at [338, 540] on button "Audio" at bounding box center [328, 541] width 62 height 22
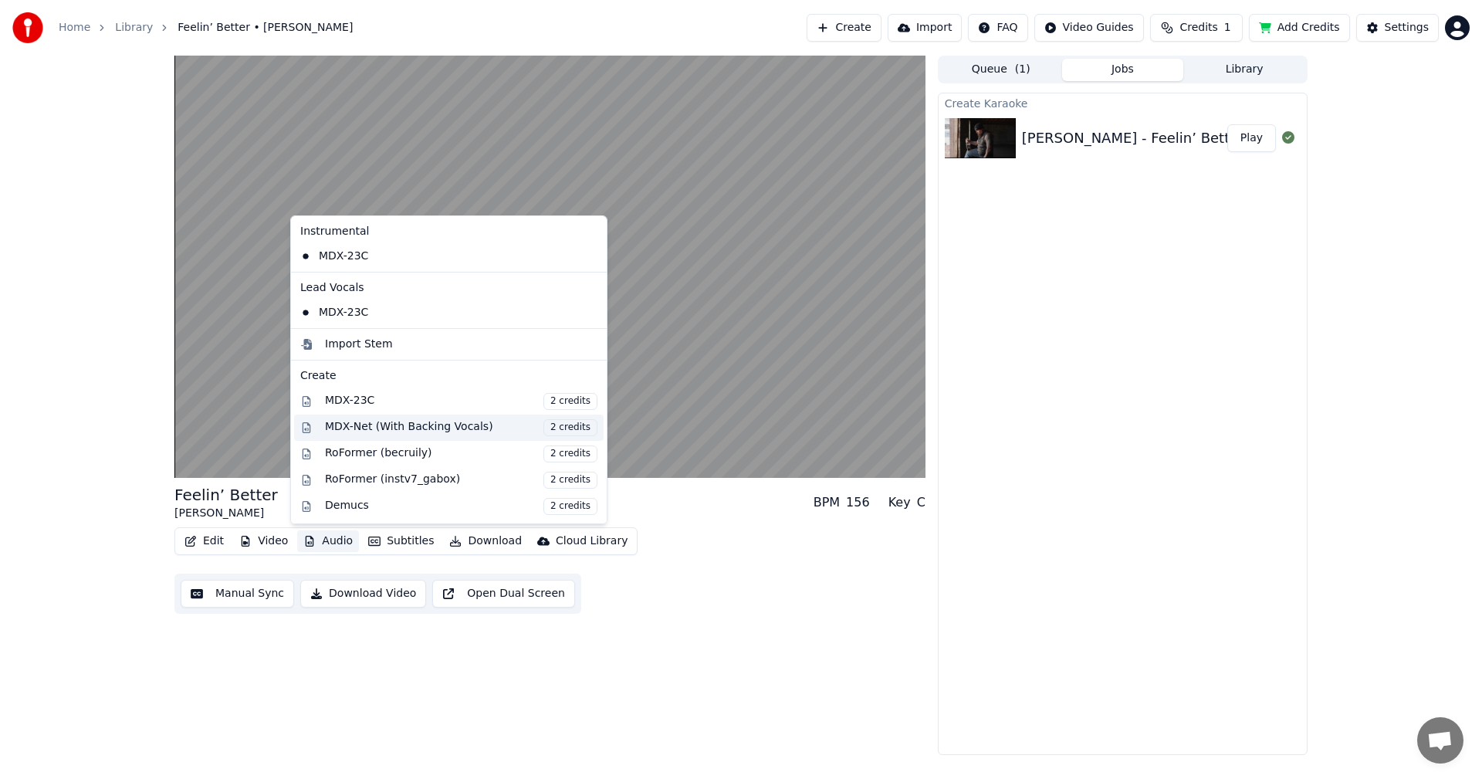
click at [388, 428] on div "MDX-Net (With Backing Vocals) 2 credits" at bounding box center [461, 427] width 272 height 17
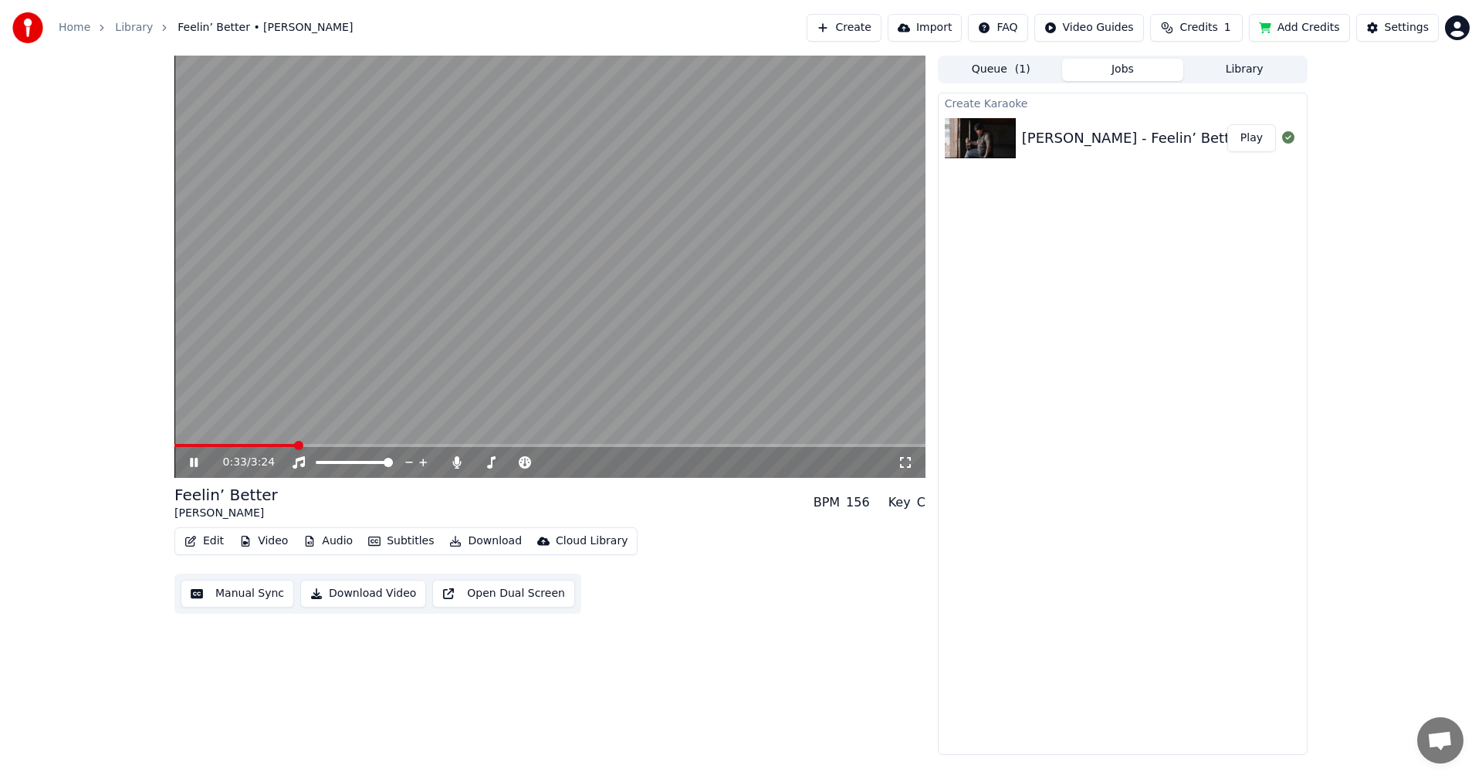
click at [307, 542] on icon "button" at bounding box center [310, 541] width 8 height 11
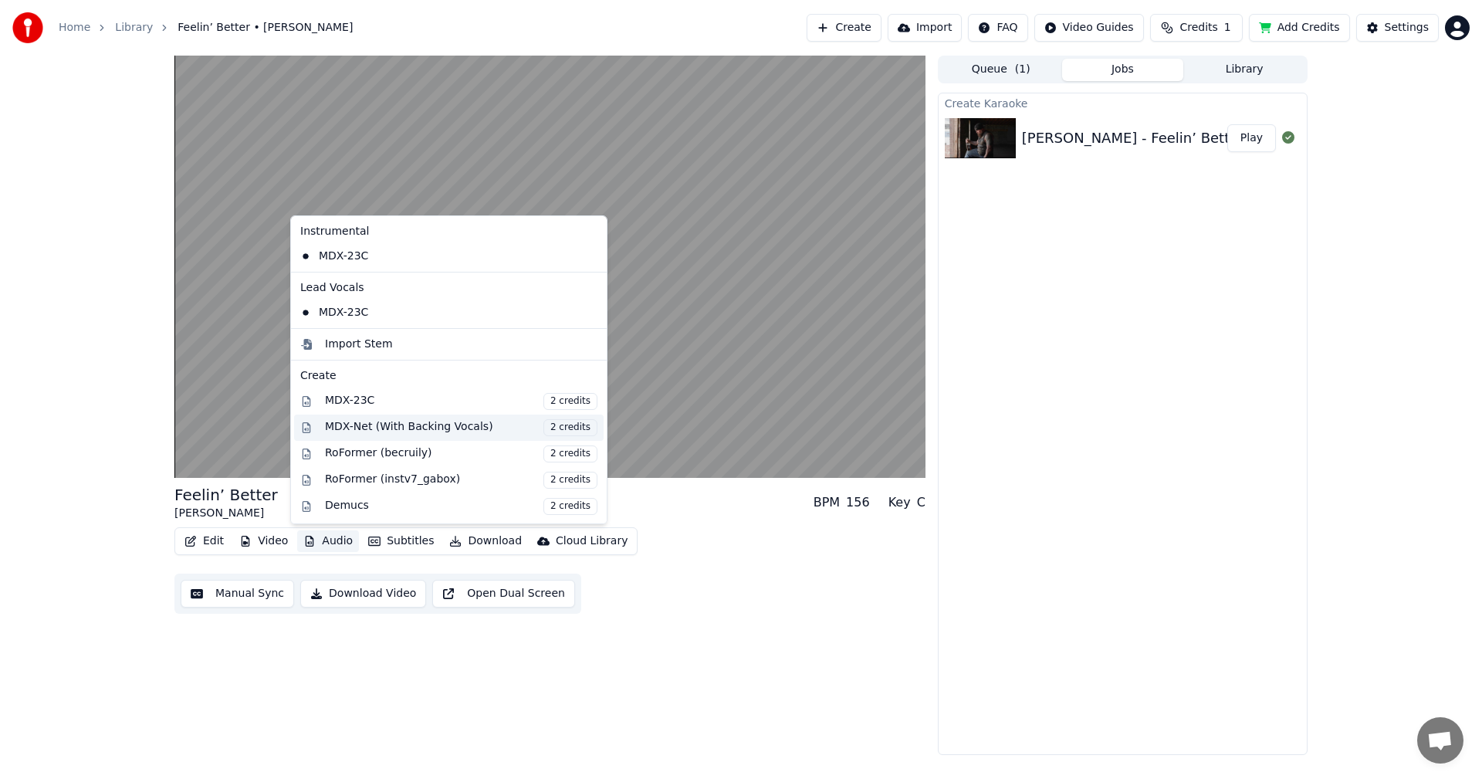
click at [543, 432] on span "2 credits" at bounding box center [570, 427] width 54 height 17
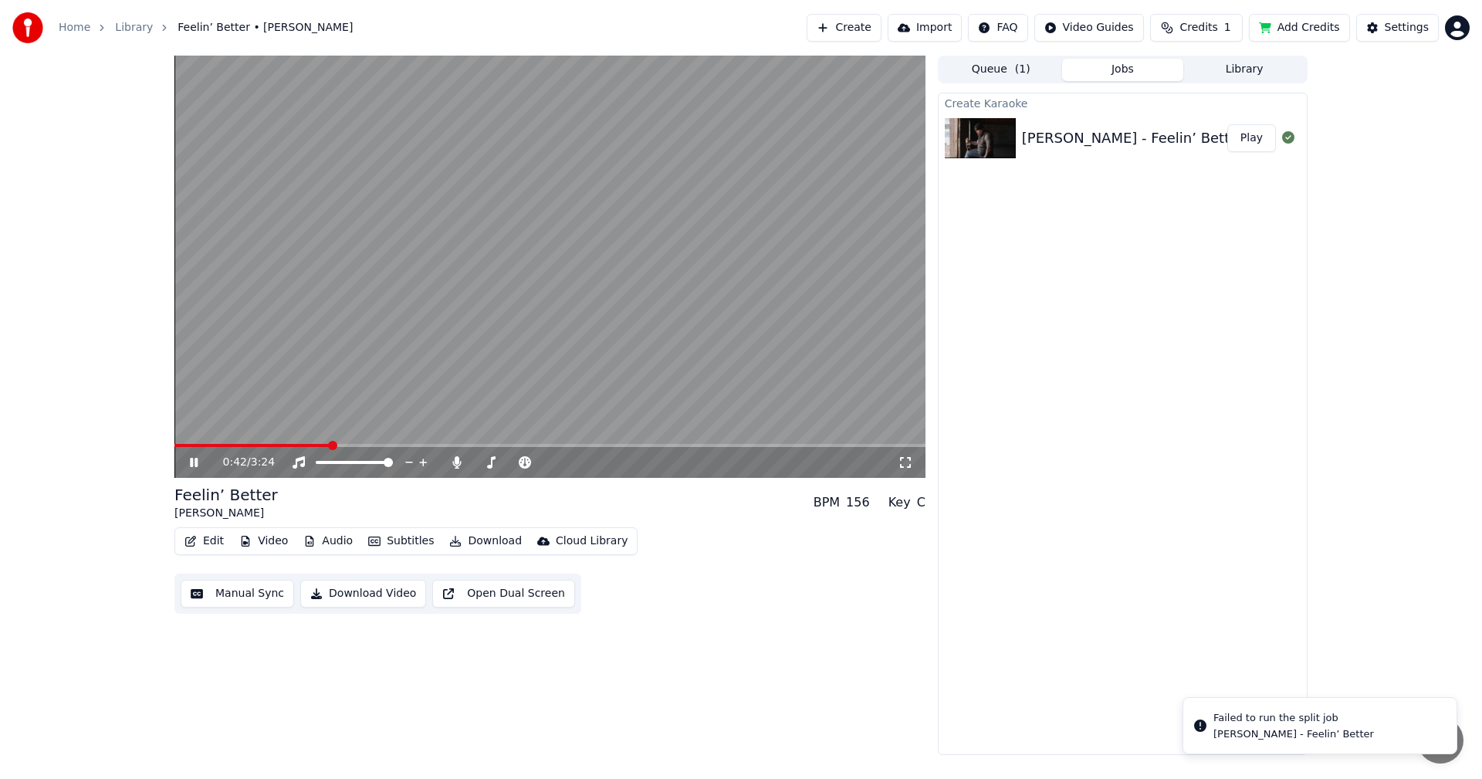
click at [679, 543] on div "Edit Video Audio Subtitles Download Cloud Library Manual Sync Download Video Op…" at bounding box center [549, 570] width 751 height 86
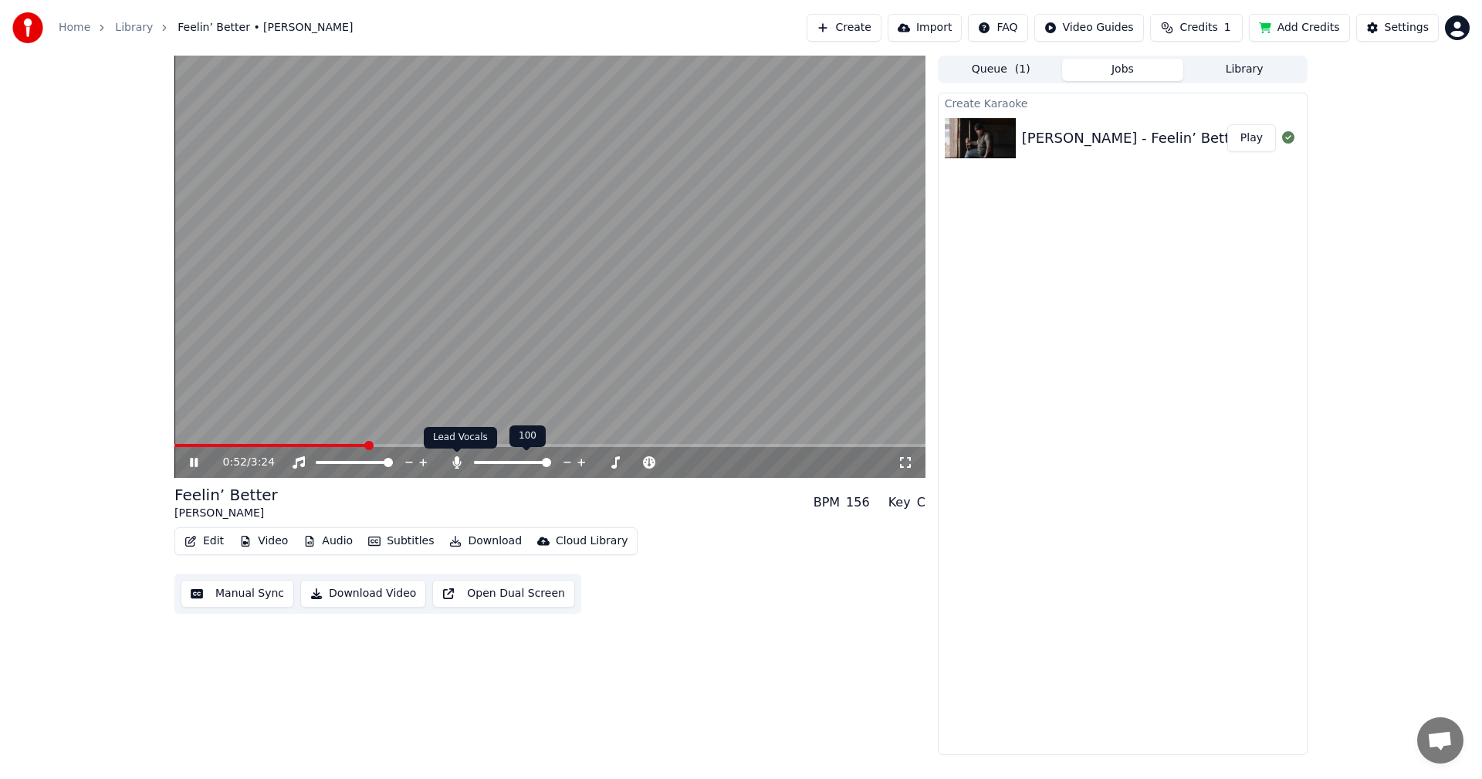
click at [452, 465] on icon at bounding box center [456, 462] width 15 height 12
click at [182, 440] on video at bounding box center [549, 267] width 751 height 422
click at [180, 442] on video at bounding box center [549, 267] width 751 height 422
click at [449, 541] on icon "button" at bounding box center [455, 541] width 12 height 11
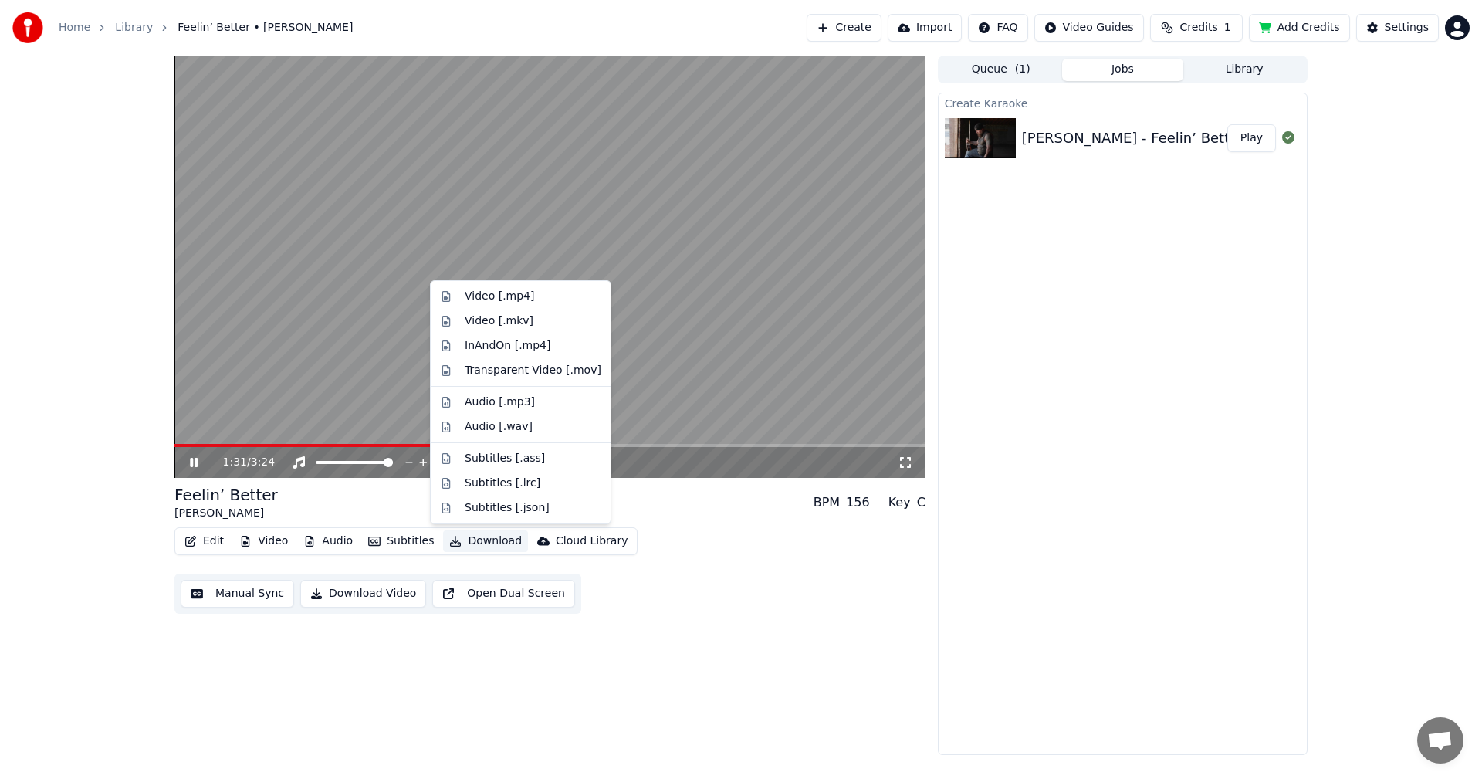
click at [196, 455] on div "1:31 / 3:24" at bounding box center [550, 462] width 739 height 15
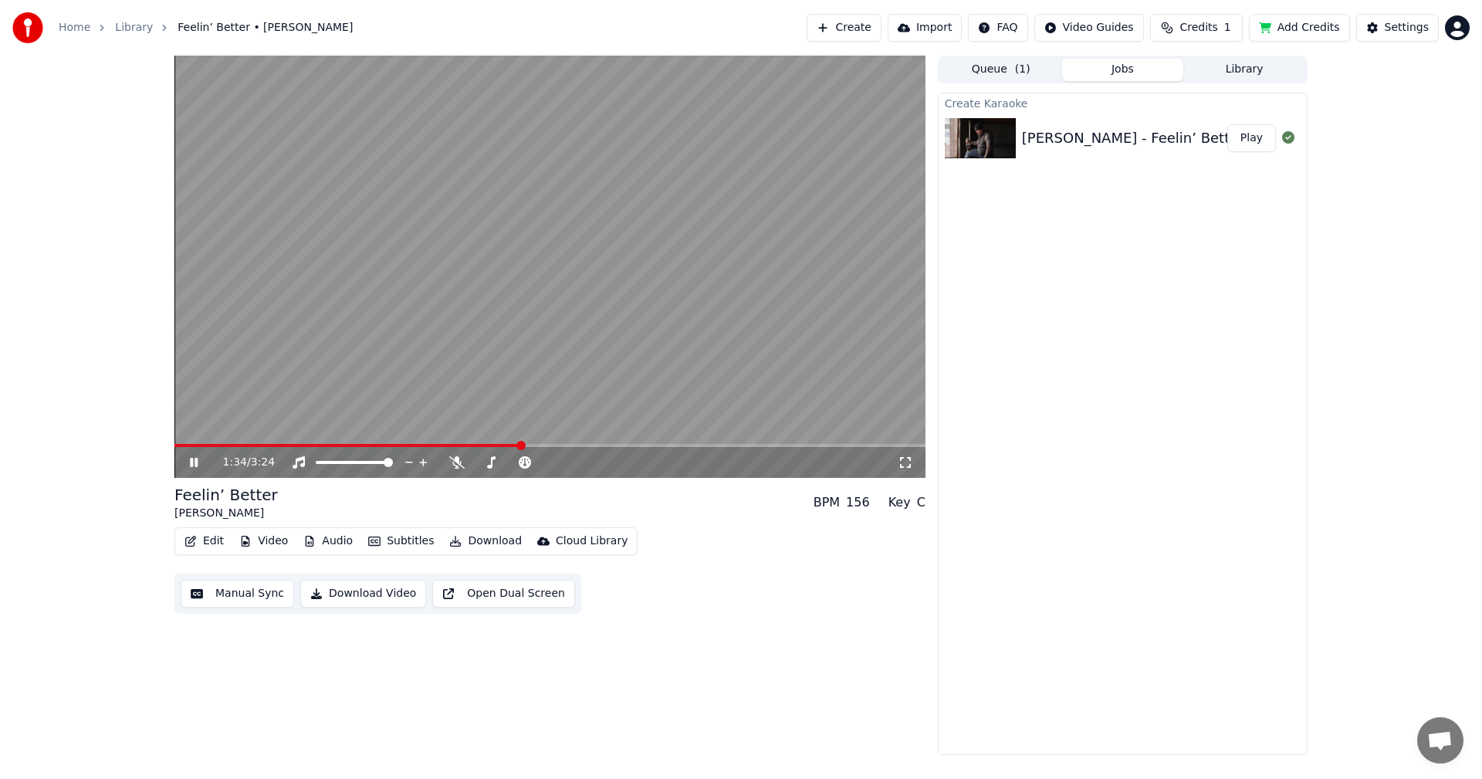
click at [191, 460] on icon at bounding box center [194, 462] width 8 height 9
